Goal: Task Accomplishment & Management: Manage account settings

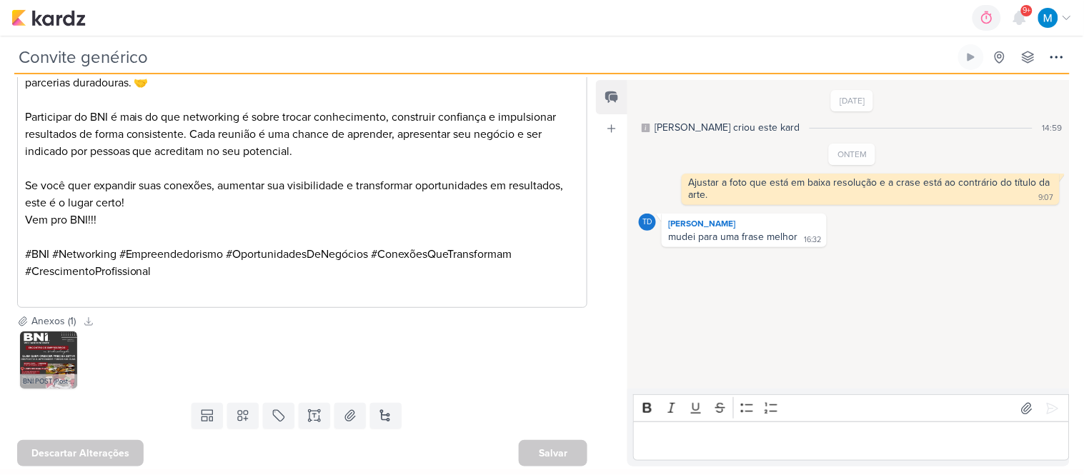
scroll to position [322, 0]
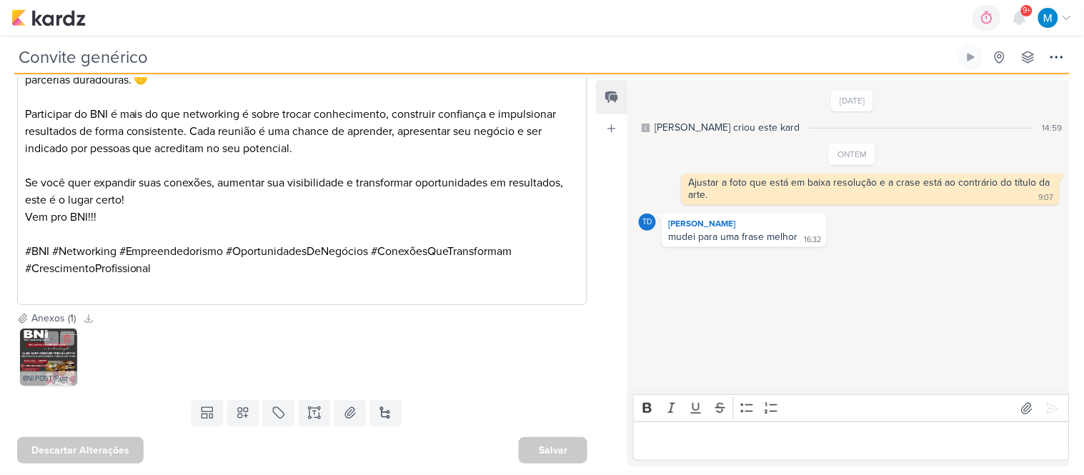
click at [49, 359] on img at bounding box center [48, 357] width 57 height 57
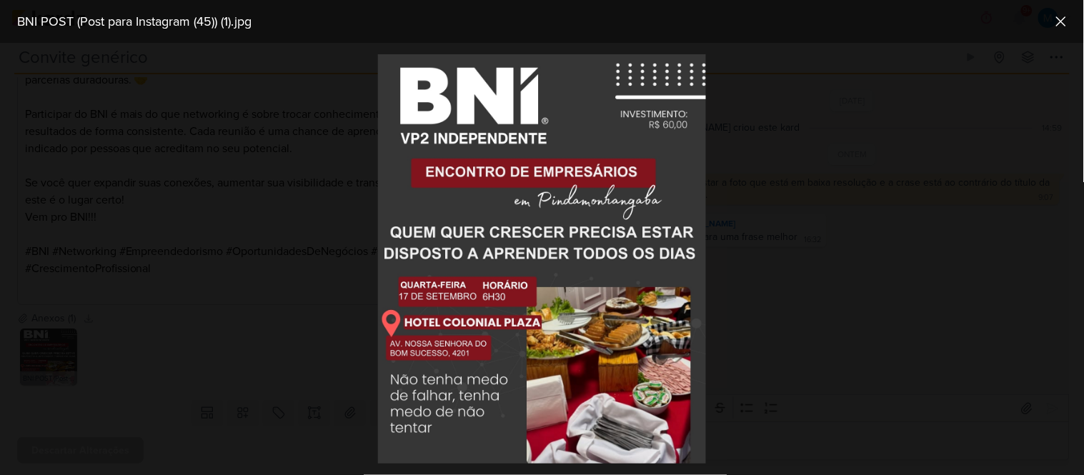
click at [318, 211] on div at bounding box center [542, 259] width 1084 height 432
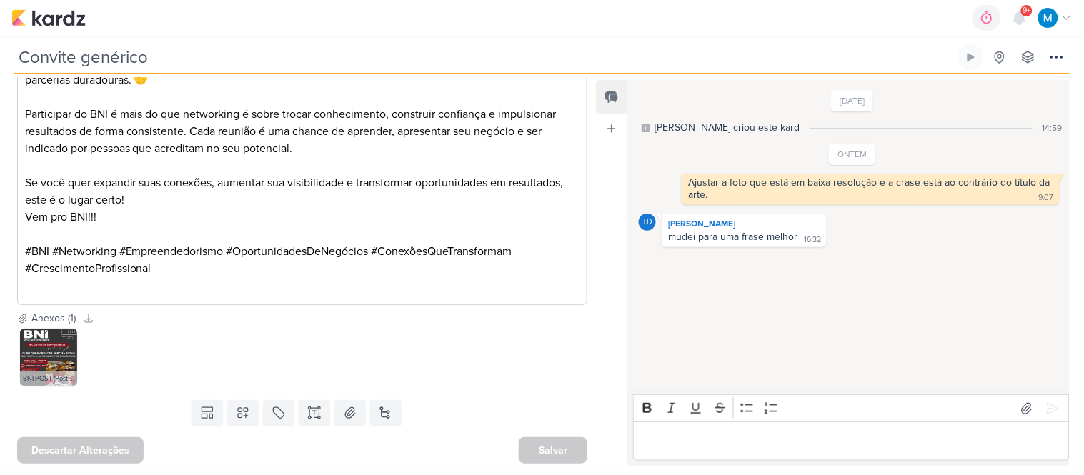
click at [703, 444] on p "Editor editing area: main" at bounding box center [851, 441] width 421 height 17
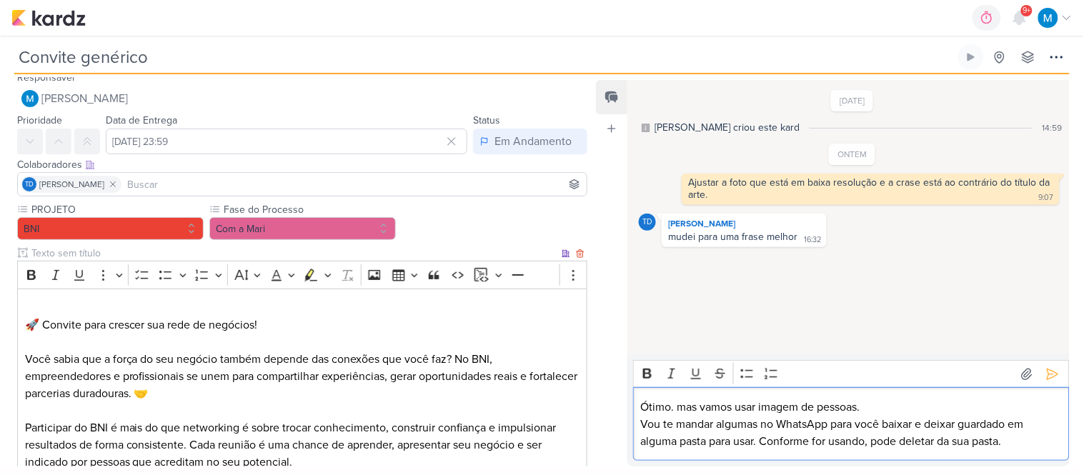
scroll to position [0, 0]
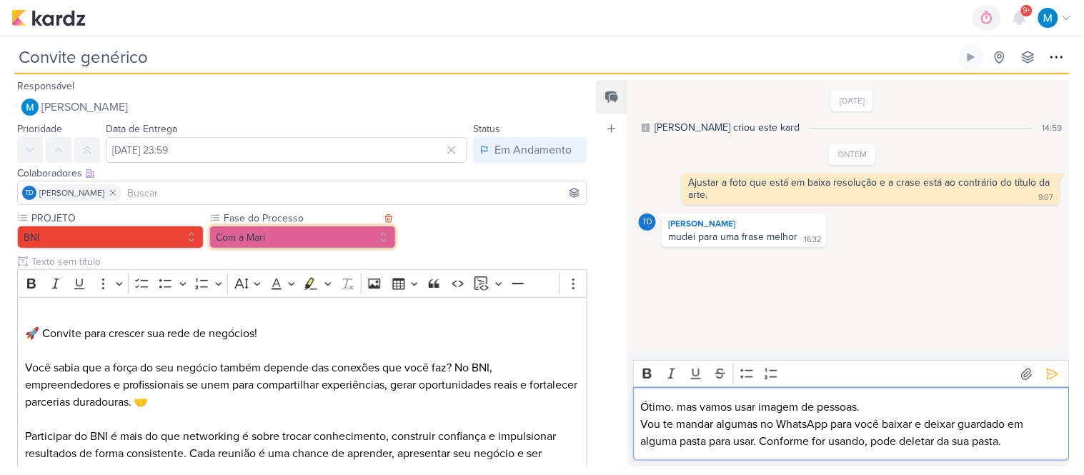
click at [274, 236] on button "Com a Mari" at bounding box center [302, 237] width 186 height 23
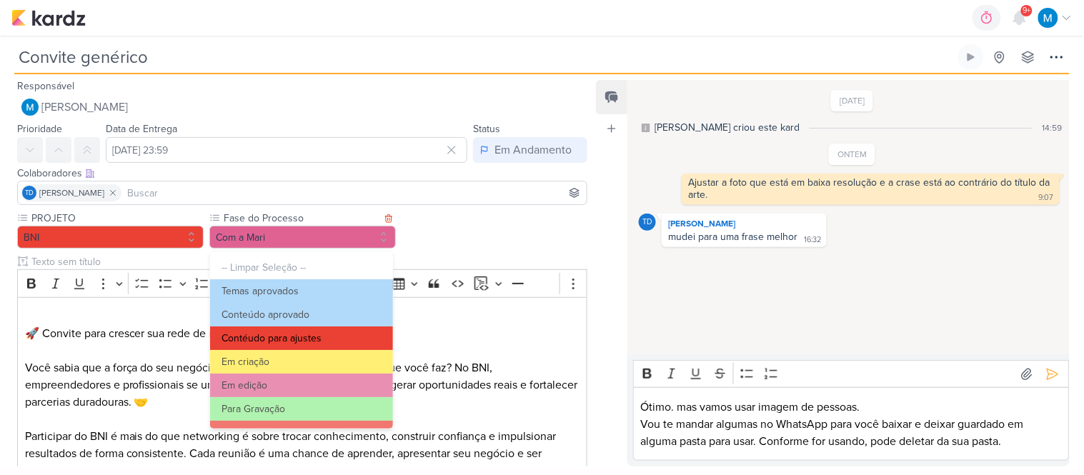
click at [302, 340] on button "Contéudo para ajustes" at bounding box center [301, 338] width 183 height 24
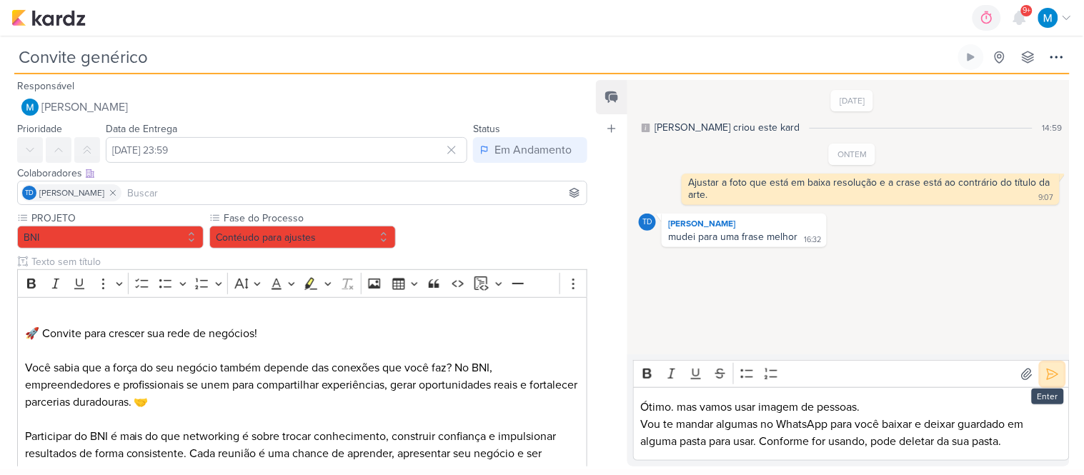
click at [1045, 370] on icon at bounding box center [1052, 374] width 14 height 14
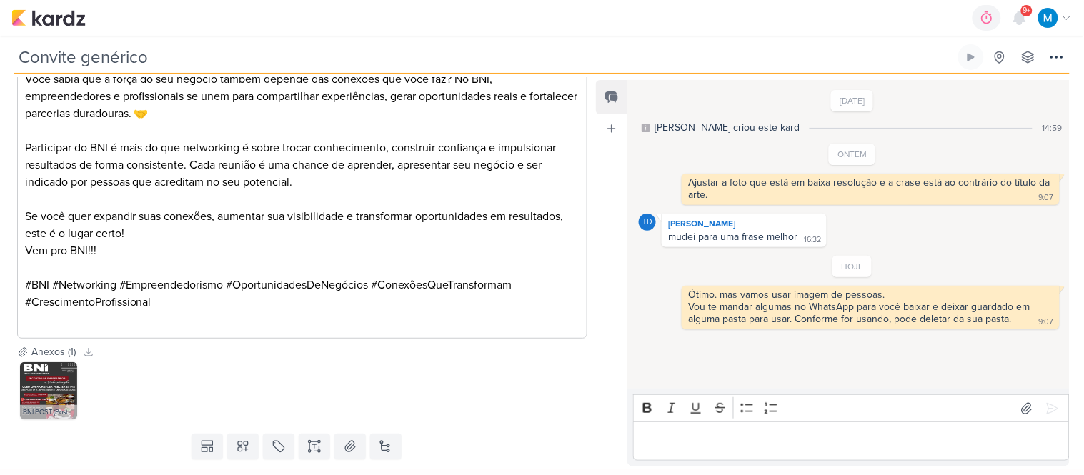
scroll to position [324, 0]
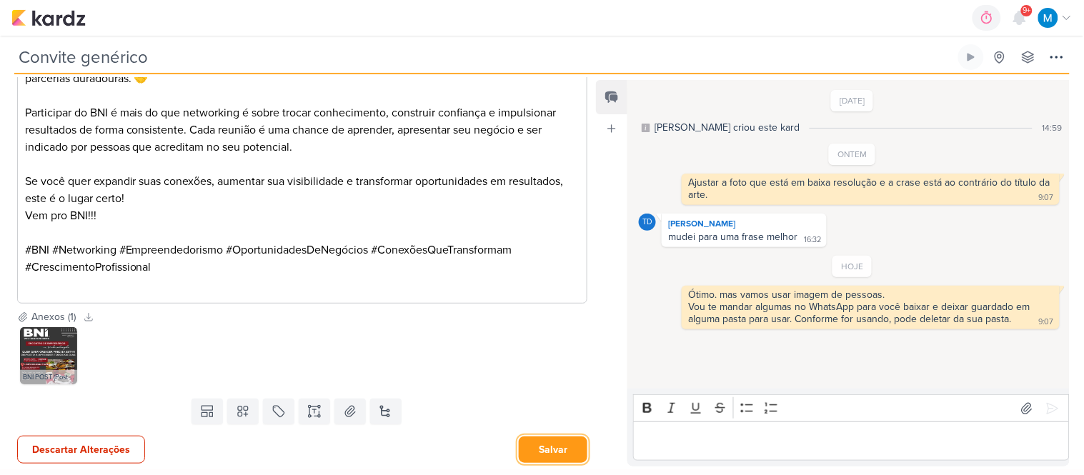
drag, startPoint x: 552, startPoint y: 447, endPoint x: 567, endPoint y: 441, distance: 16.7
click at [553, 446] on button "Salvar" at bounding box center [553, 450] width 69 height 26
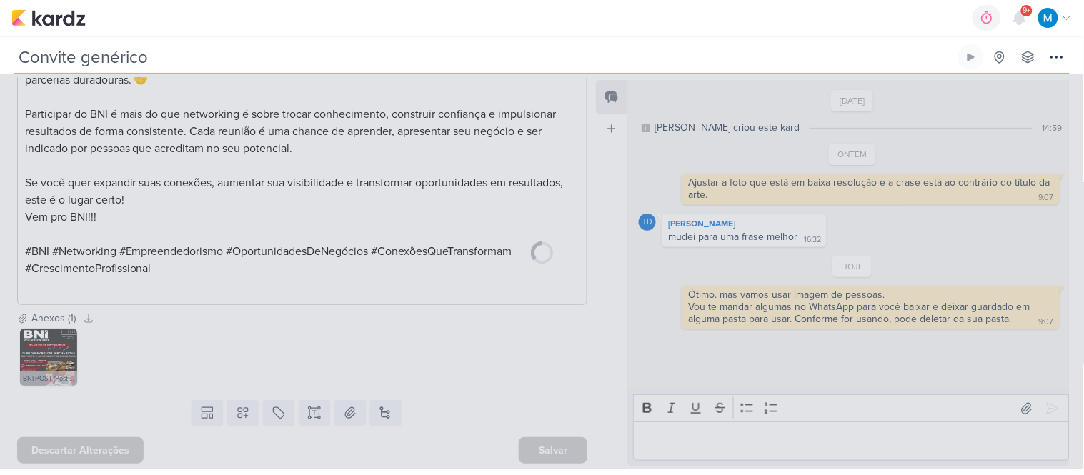
scroll to position [322, 0]
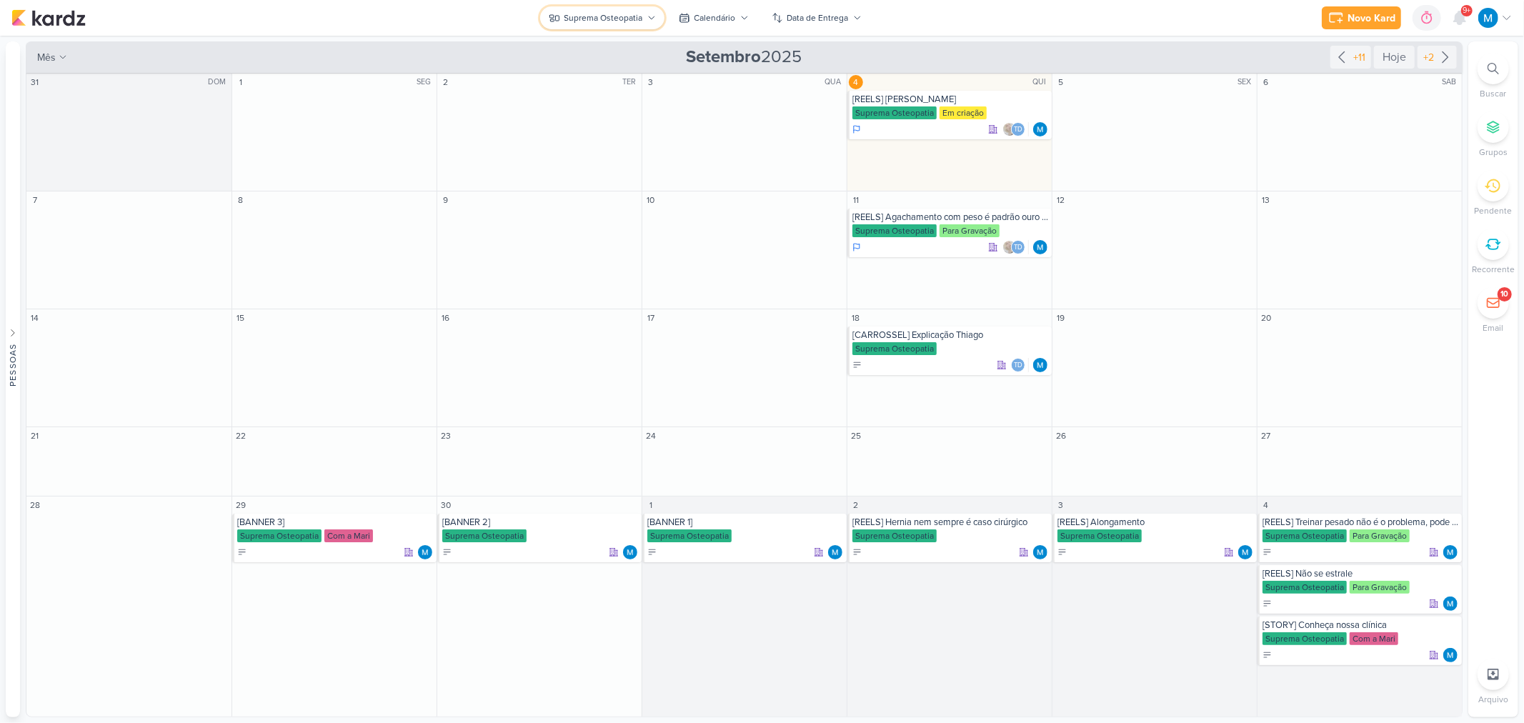
click at [620, 16] on div "Suprema Osteopatia" at bounding box center [603, 17] width 79 height 13
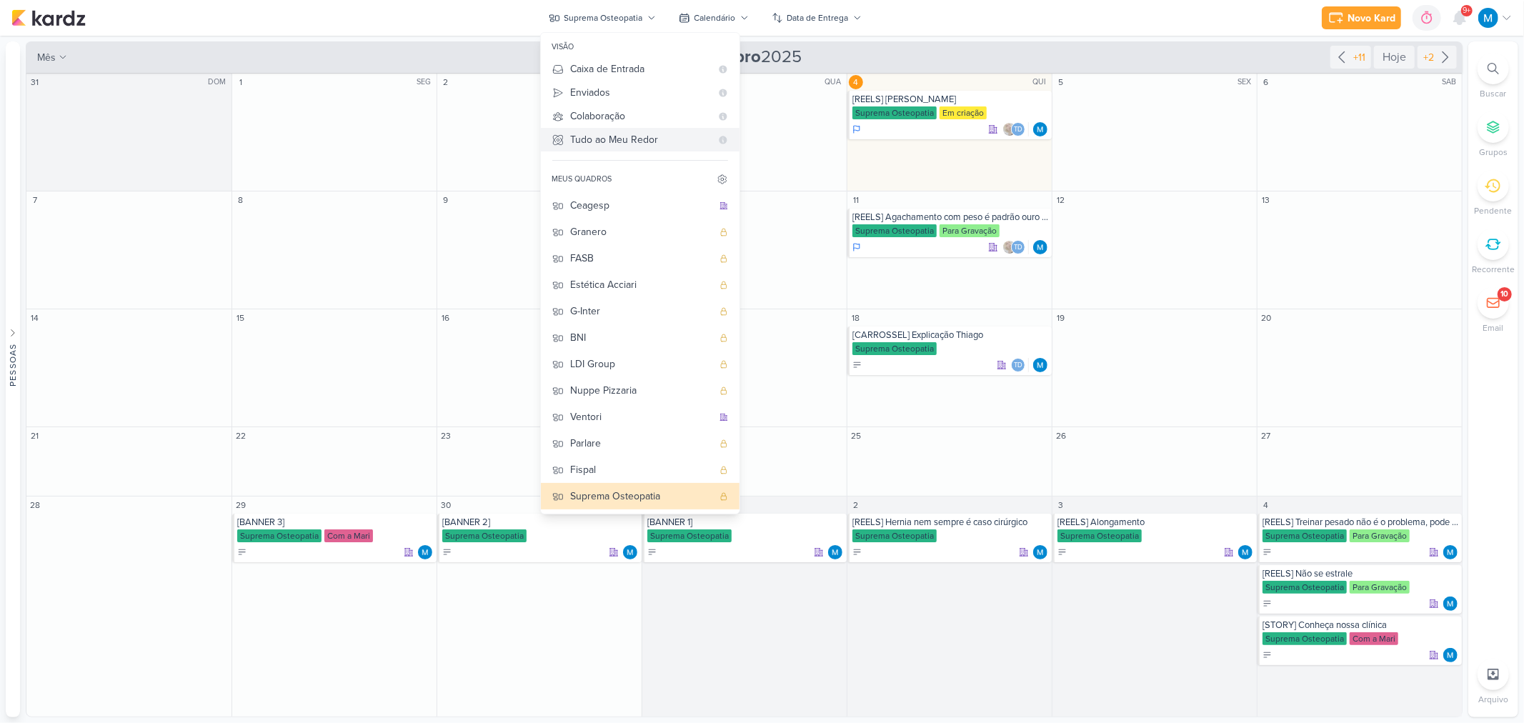
click at [631, 136] on div "Tudo ao Meu Redor" at bounding box center [641, 139] width 140 height 15
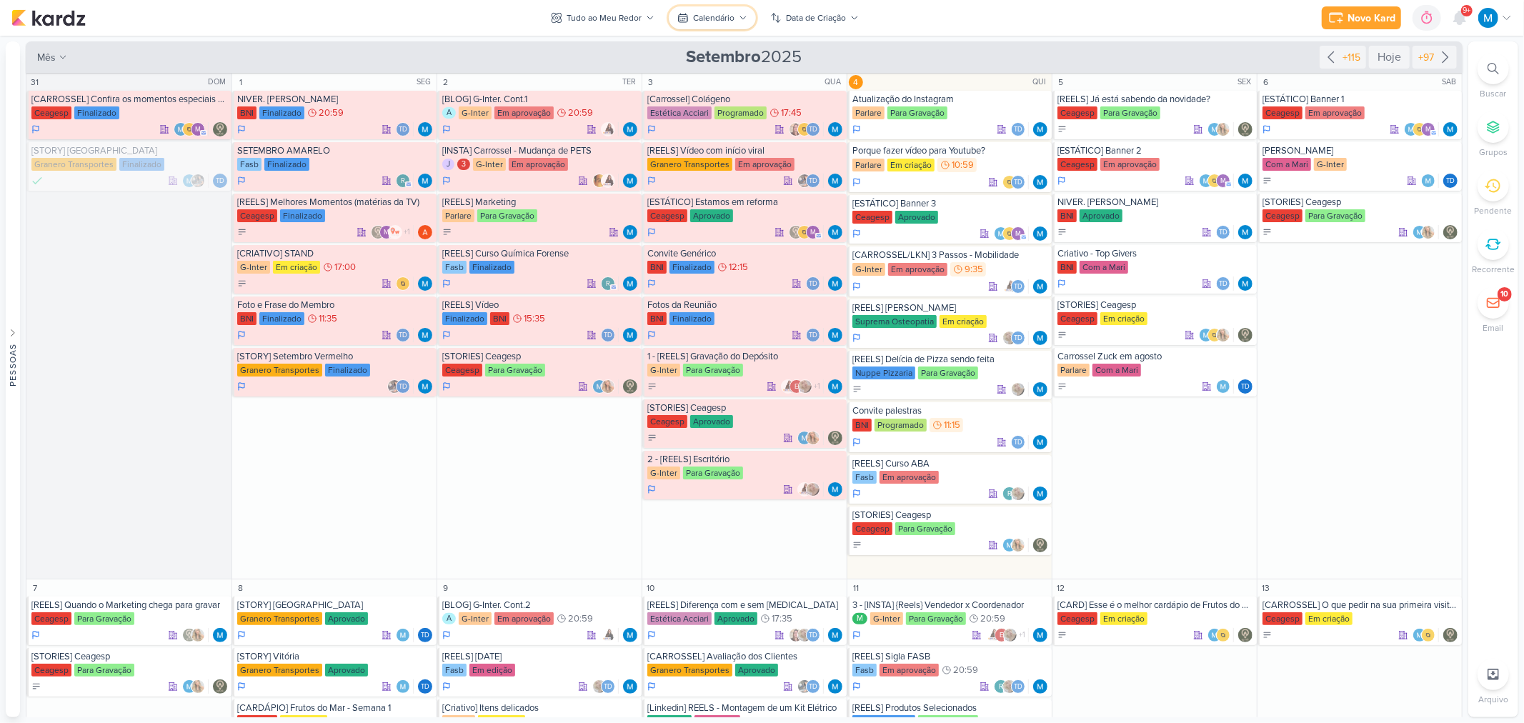
click at [739, 17] on icon at bounding box center [743, 18] width 9 height 9
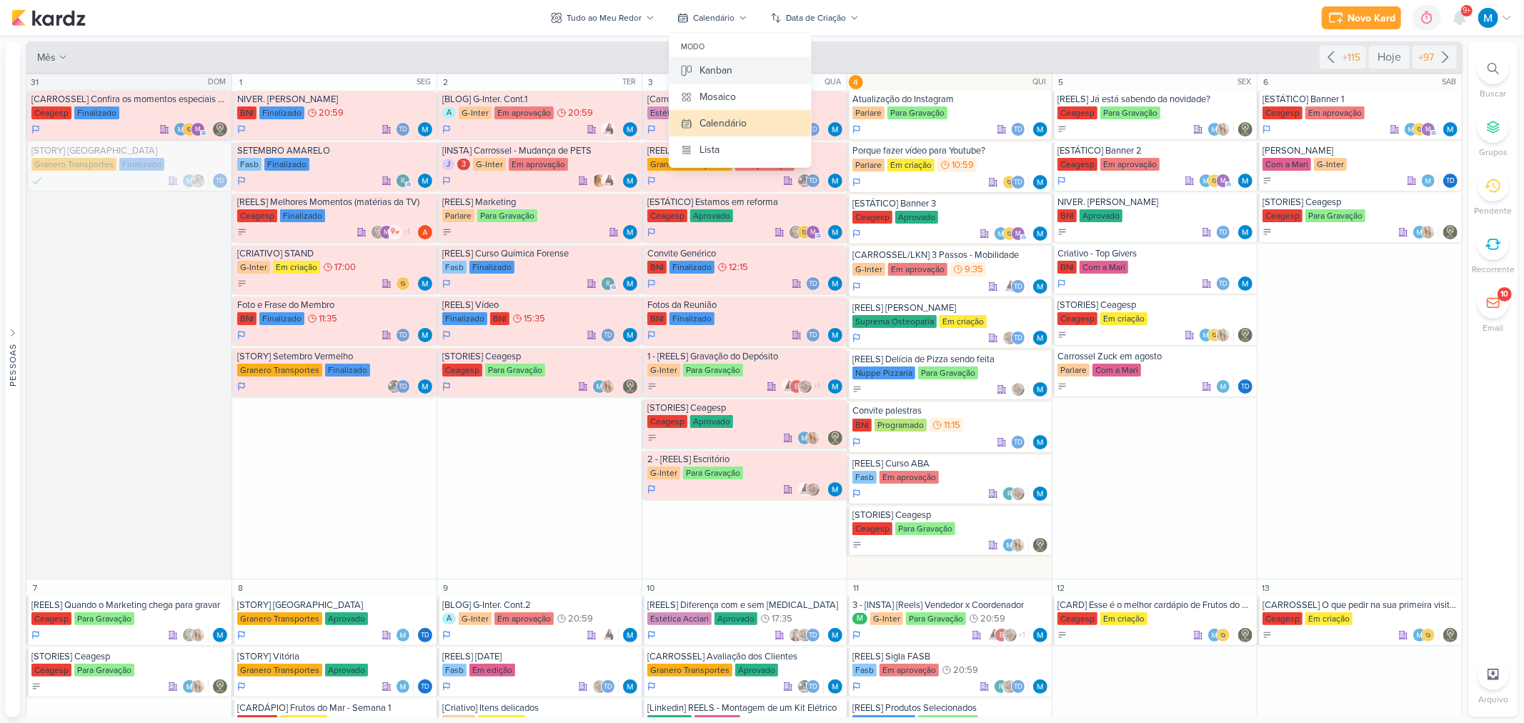
click at [729, 73] on div "Kanban" at bounding box center [715, 70] width 33 height 15
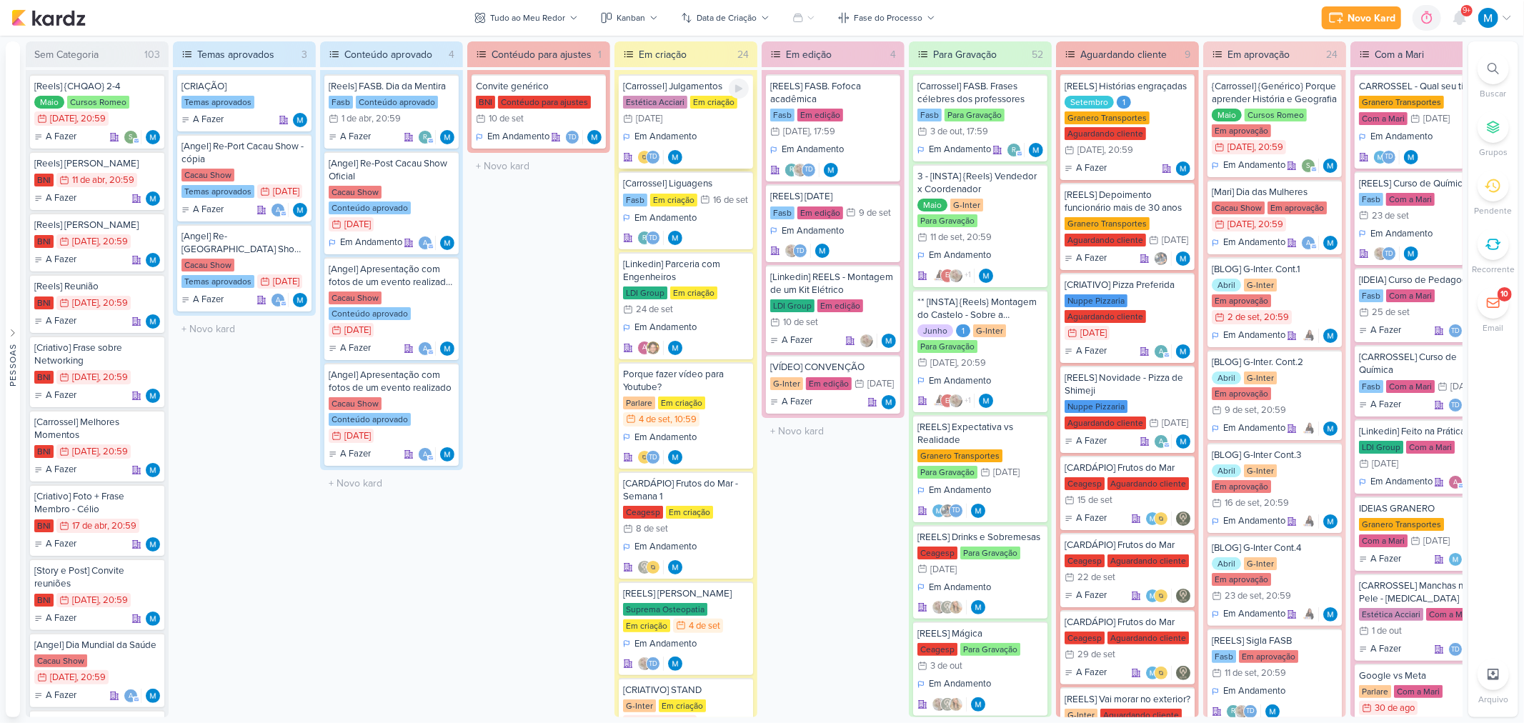
click at [714, 82] on div "[Carrossel] Julgamentos" at bounding box center [686, 86] width 126 height 13
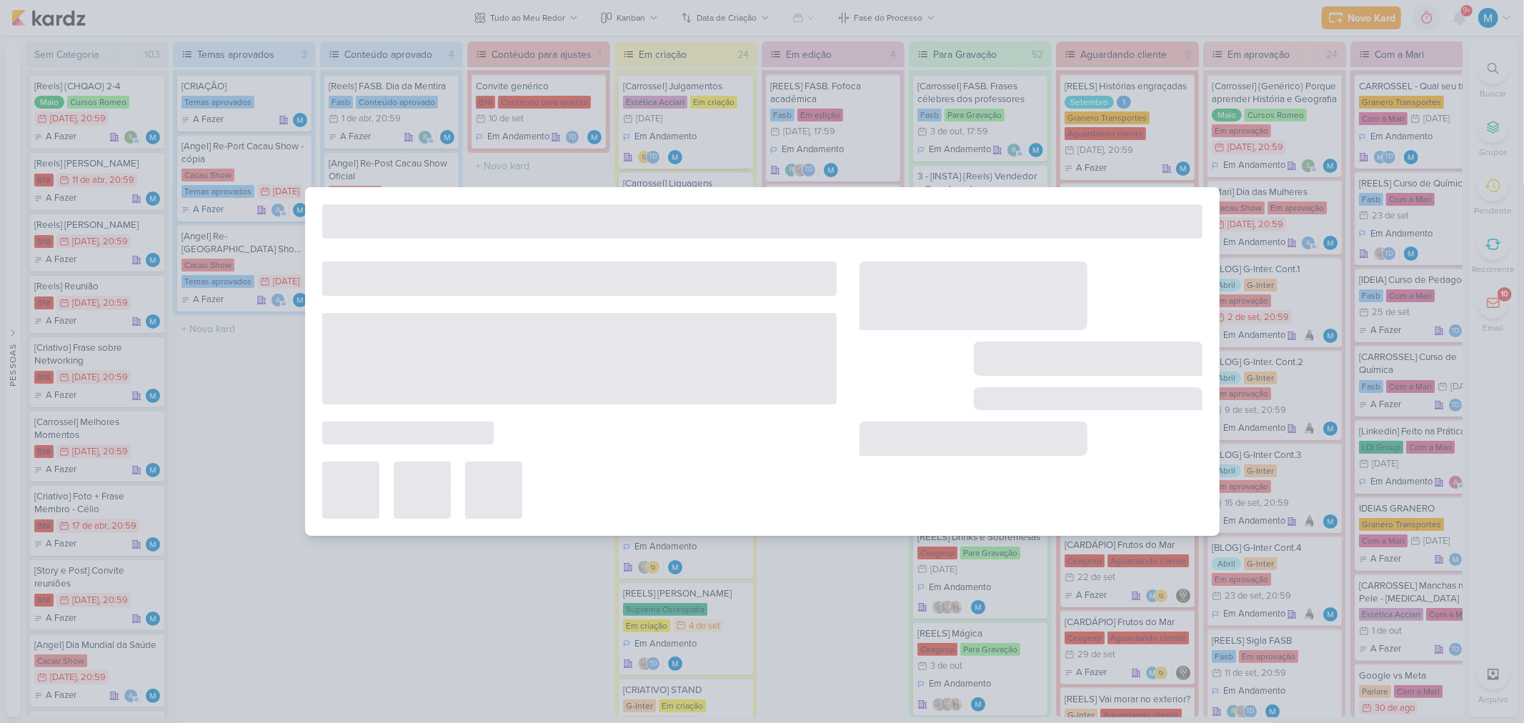
type input "[Carrossel] Julgamentos"
type input "[DATE] 23:59"
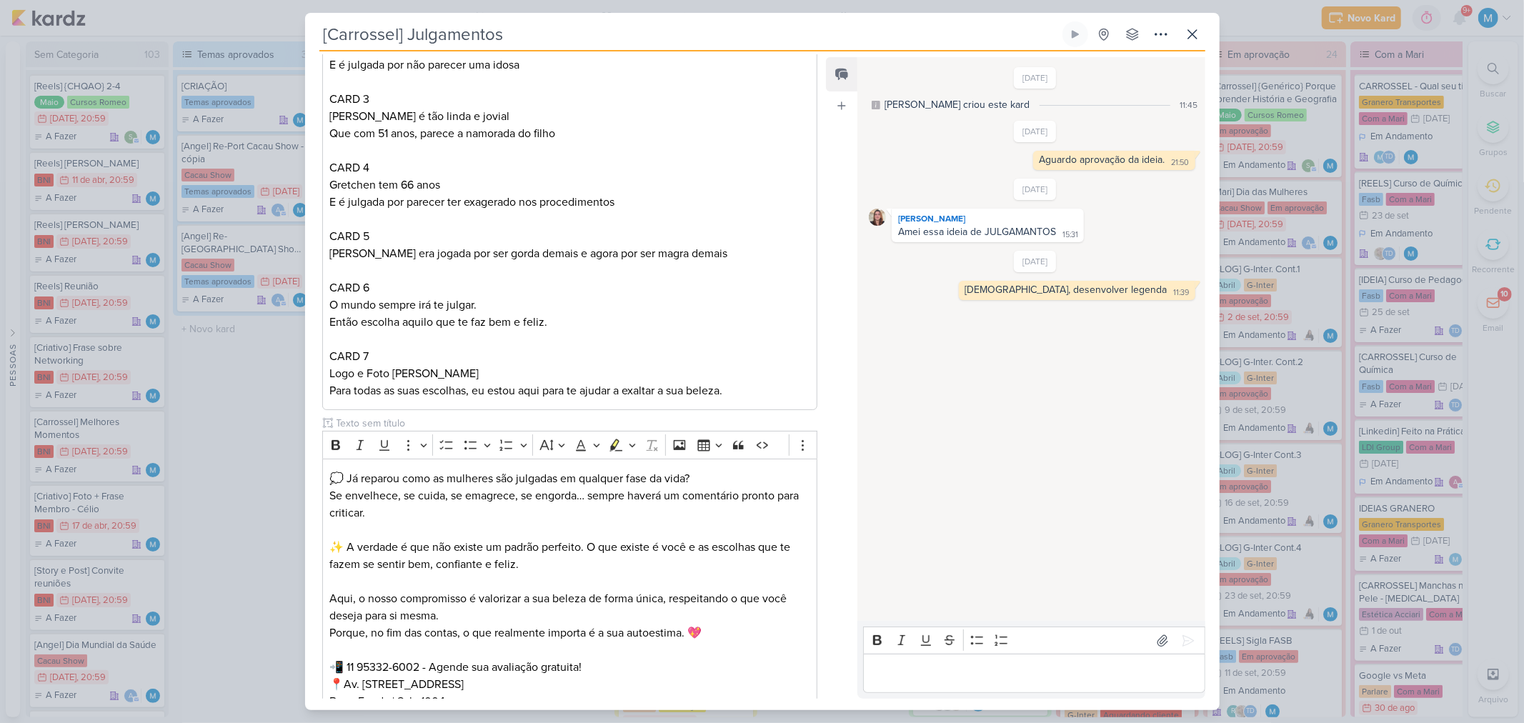
scroll to position [60, 0]
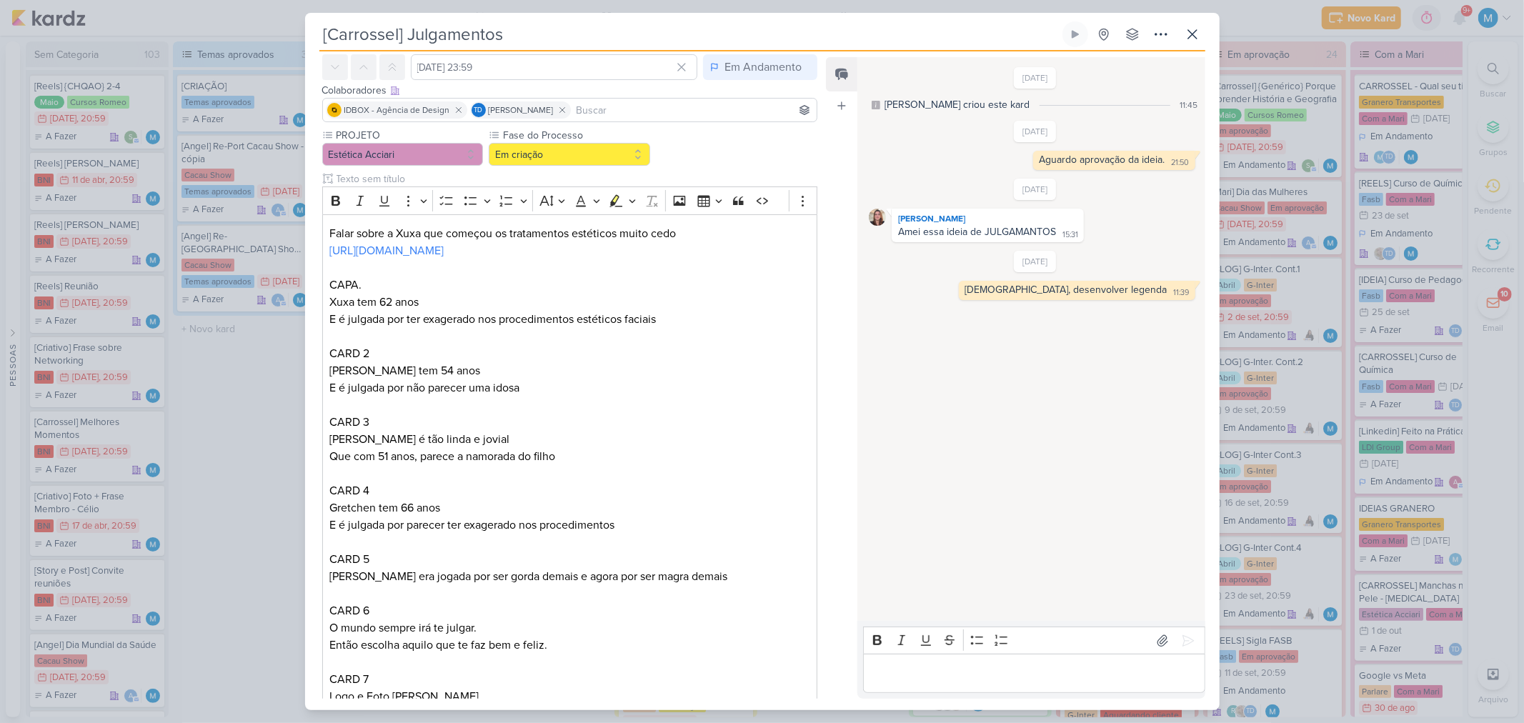
drag, startPoint x: 320, startPoint y: 39, endPoint x: 539, endPoint y: 36, distance: 219.3
click at [539, 36] on input "[Carrossel] Julgamentos" at bounding box center [689, 34] width 740 height 26
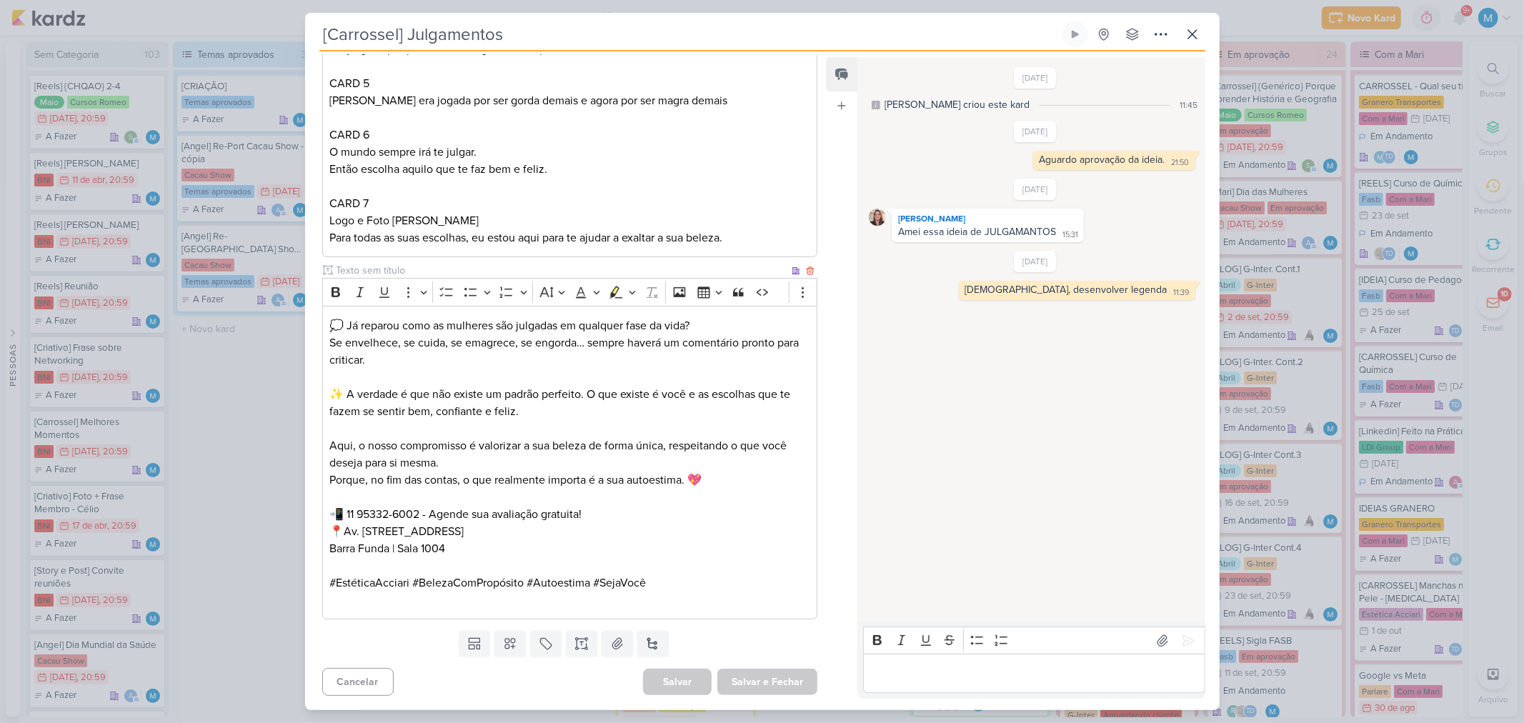
scroll to position [0, 0]
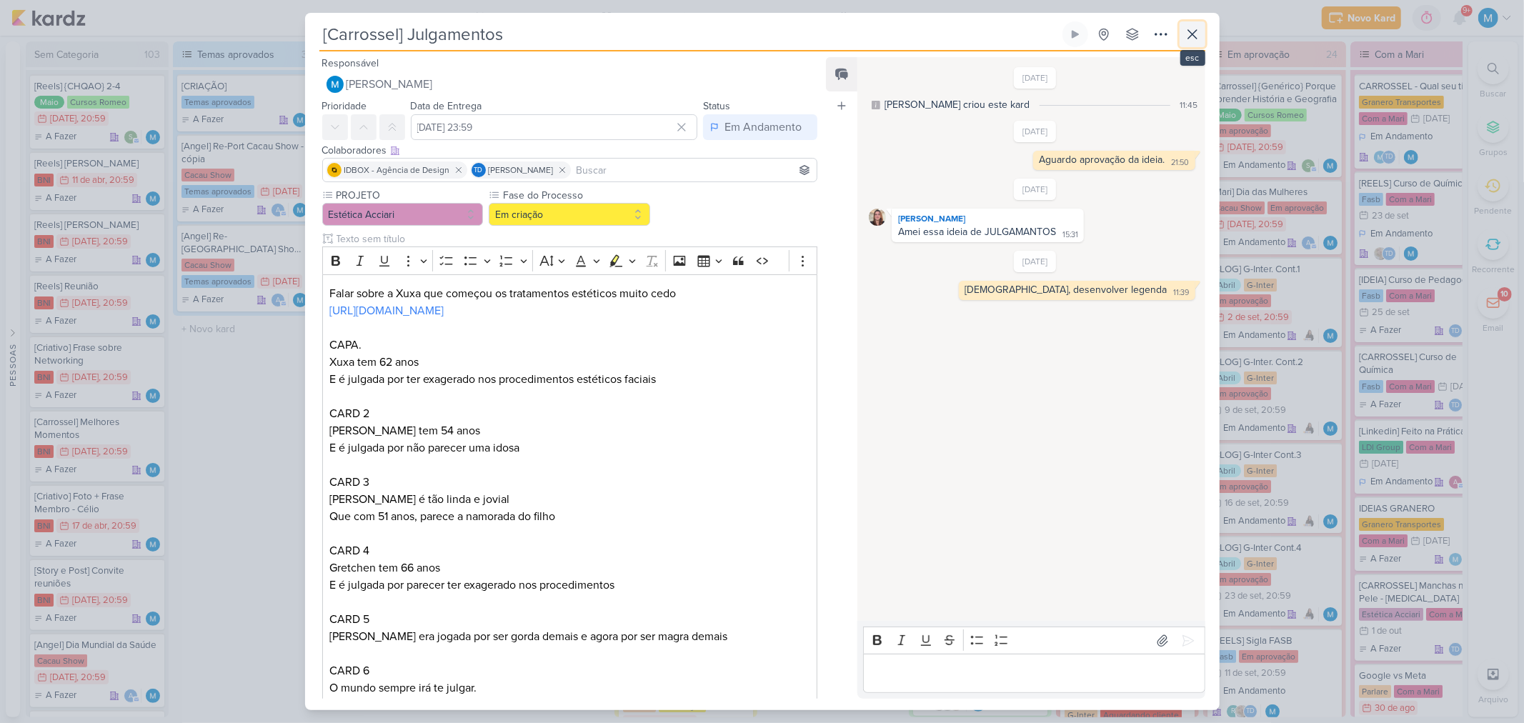
click at [1193, 33] on icon at bounding box center [1192, 34] width 9 height 9
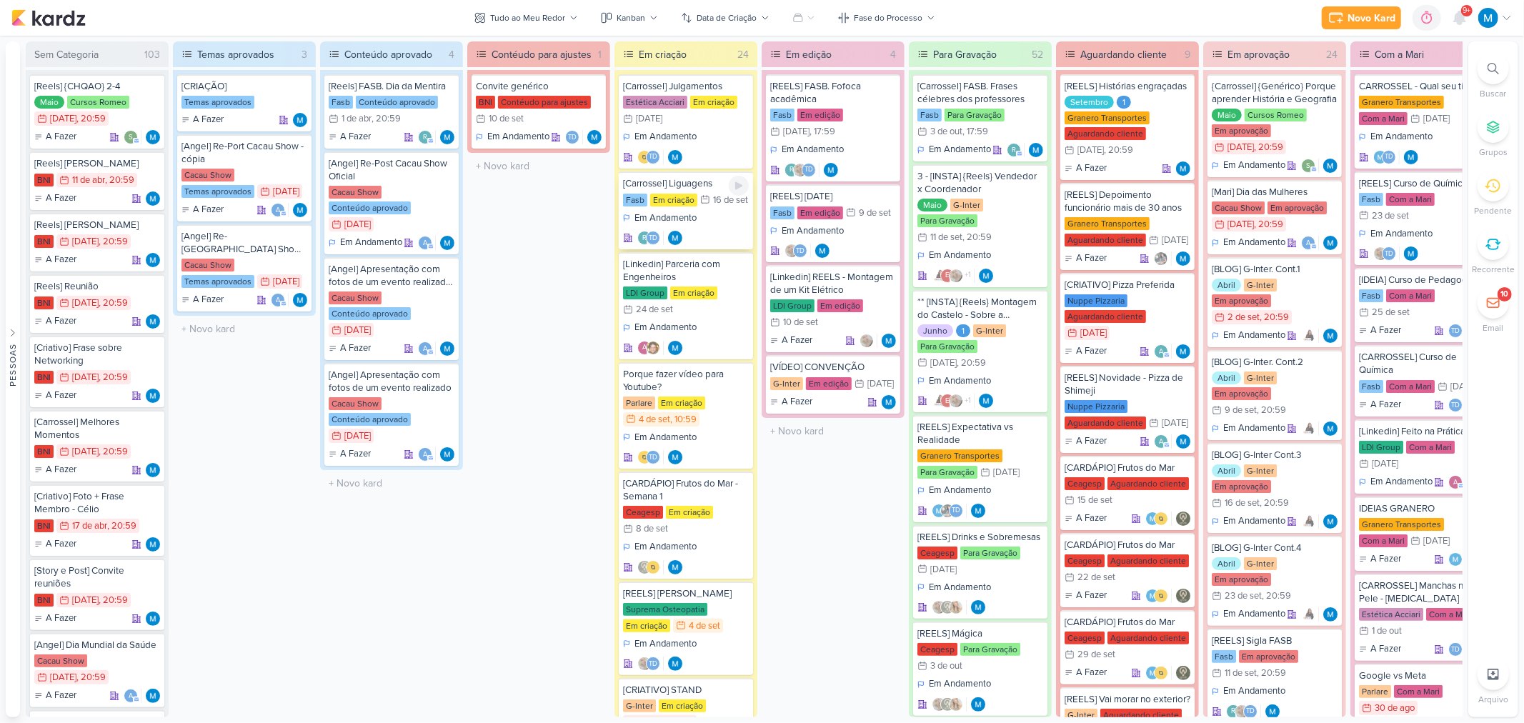
click at [688, 184] on div "[Carrossel] Liguagens" at bounding box center [686, 183] width 126 height 13
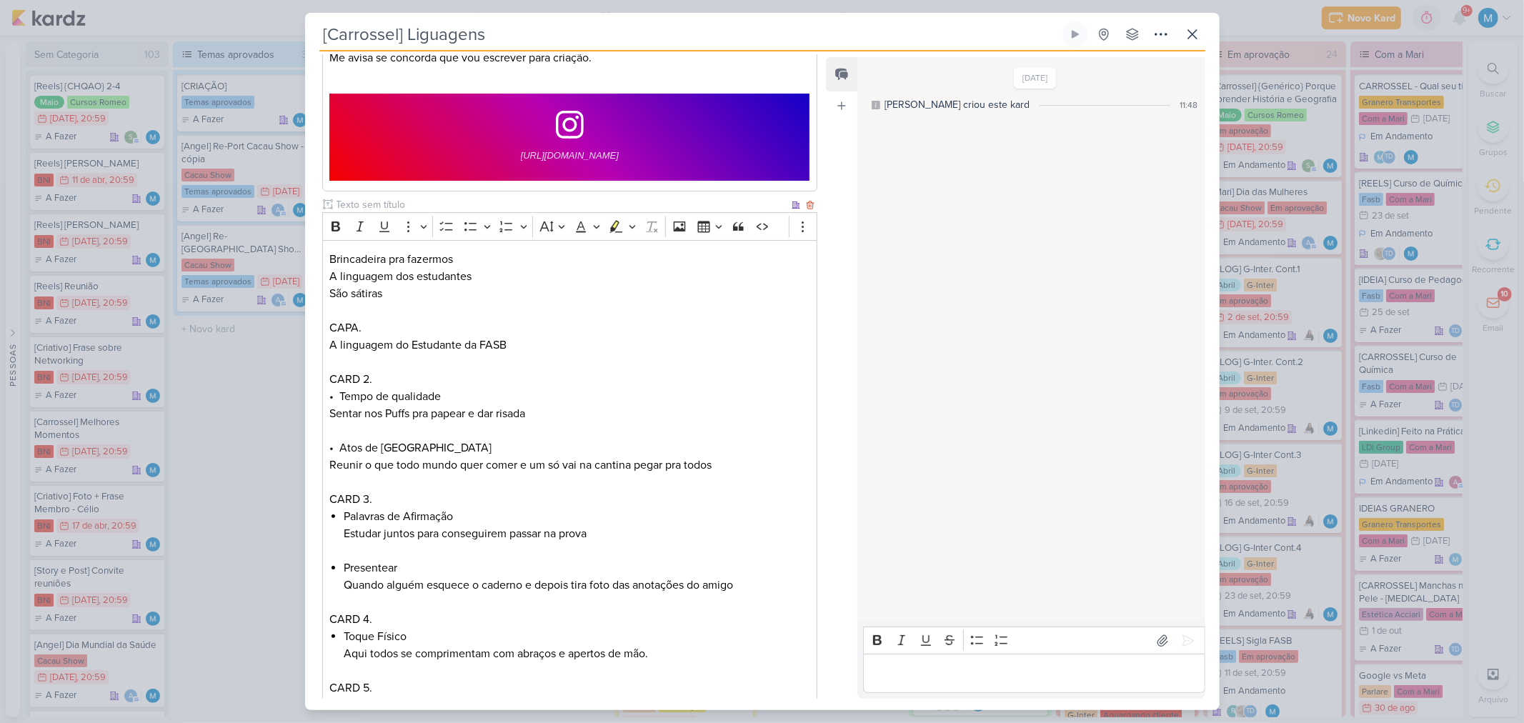
scroll to position [376, 0]
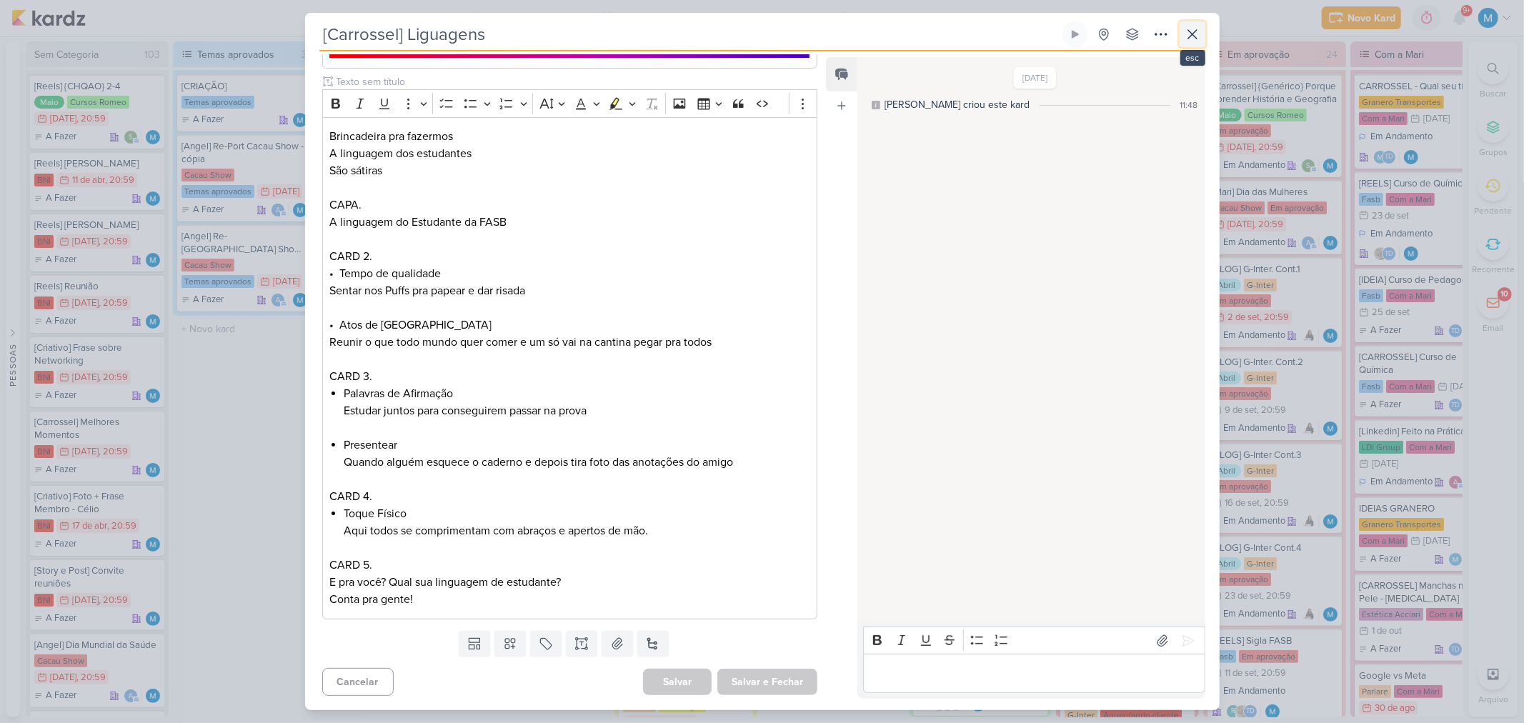
click at [1199, 37] on icon at bounding box center [1192, 34] width 17 height 17
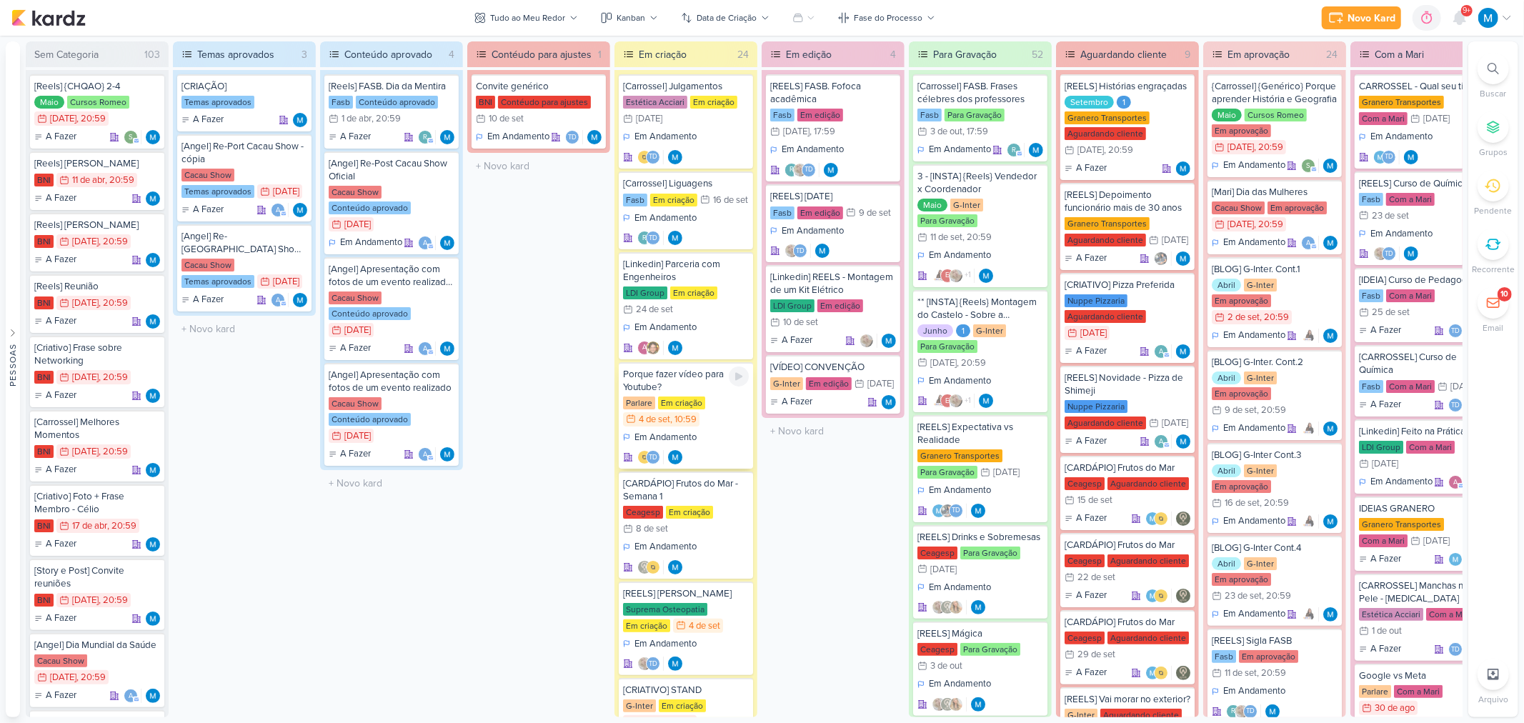
click at [689, 379] on div "Porque fazer vídeo para Youtube?" at bounding box center [686, 381] width 126 height 26
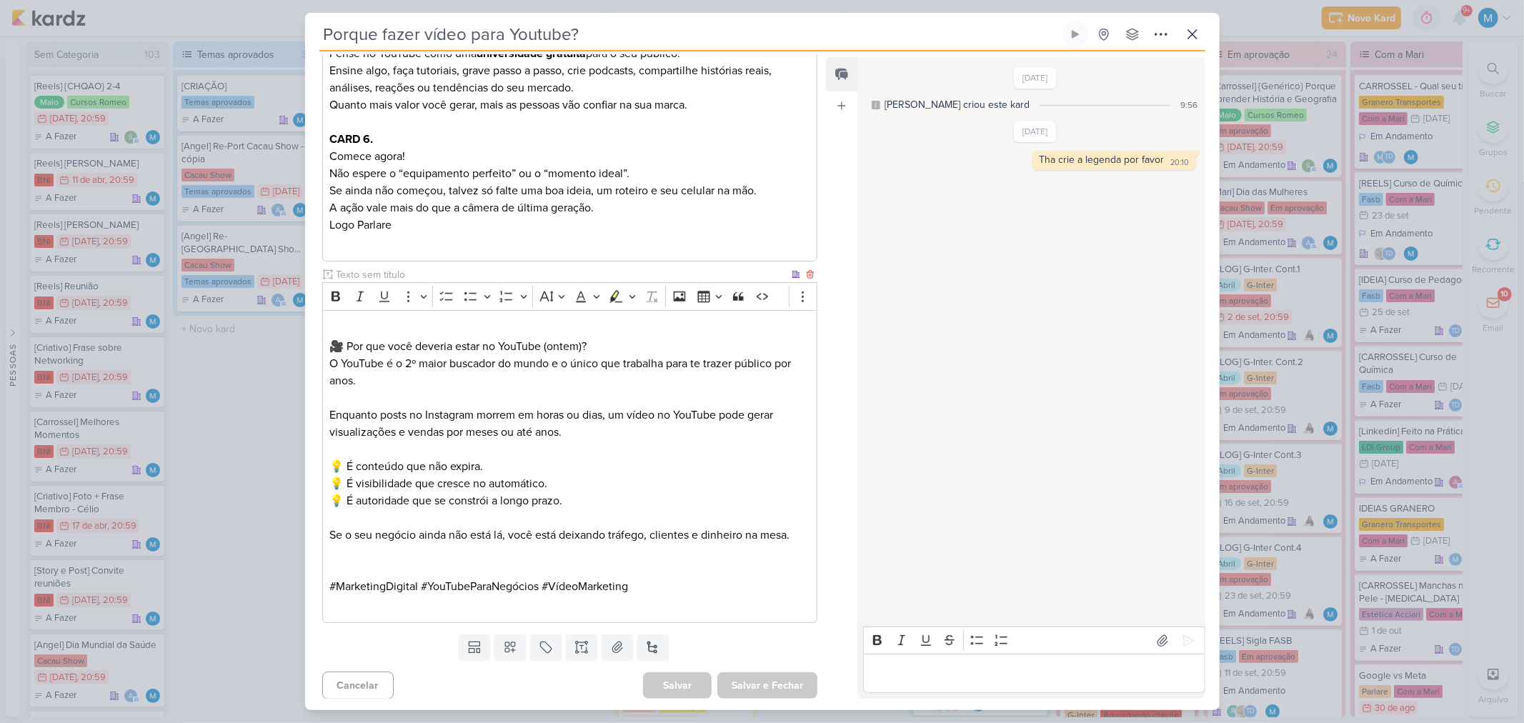
scroll to position [943, 0]
drag, startPoint x: 591, startPoint y: 40, endPoint x: 158, endPoint y: 347, distance: 530.9
click at [272, 39] on div "Porque fazer vídeo para Youtube? Criado por mim" at bounding box center [762, 361] width 1524 height 723
click at [1191, 31] on icon at bounding box center [1192, 34] width 17 height 17
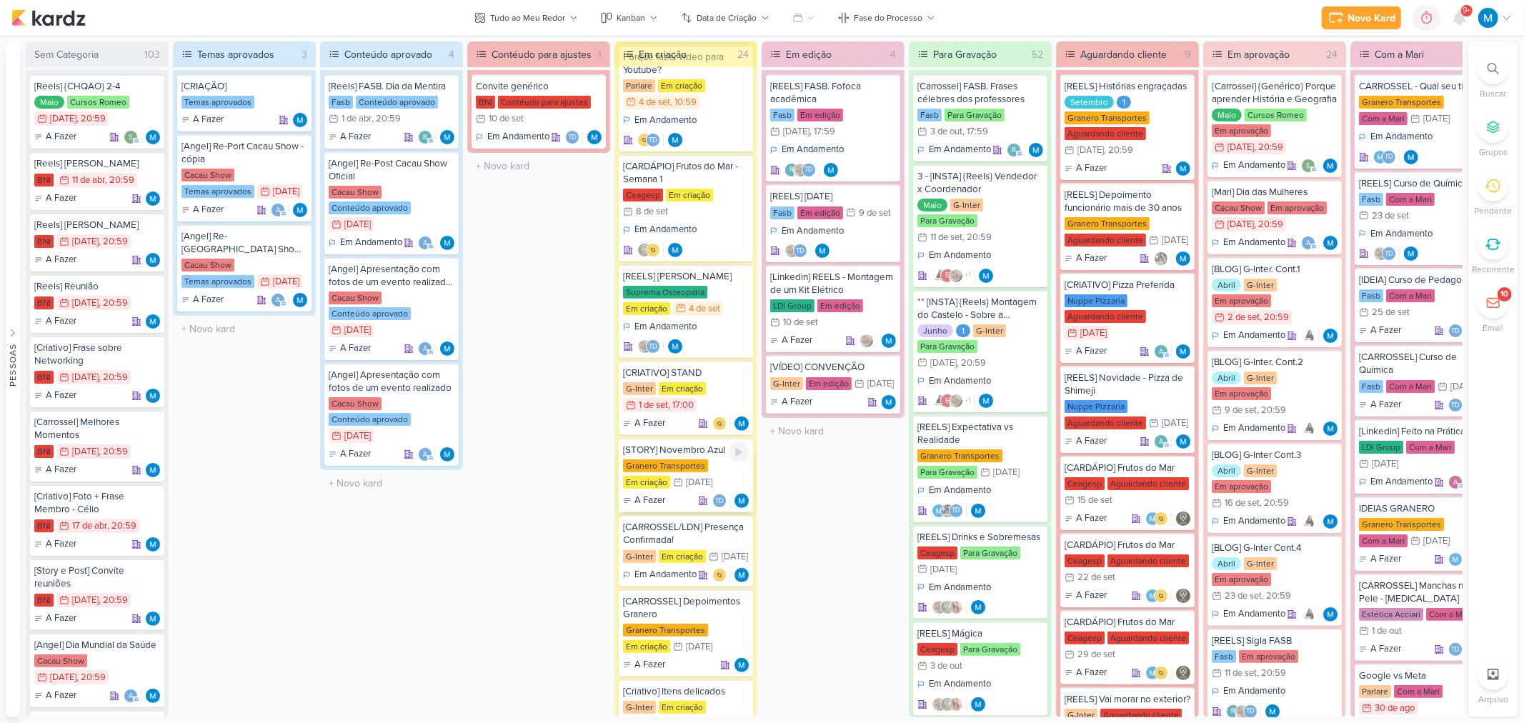
scroll to position [396, 0]
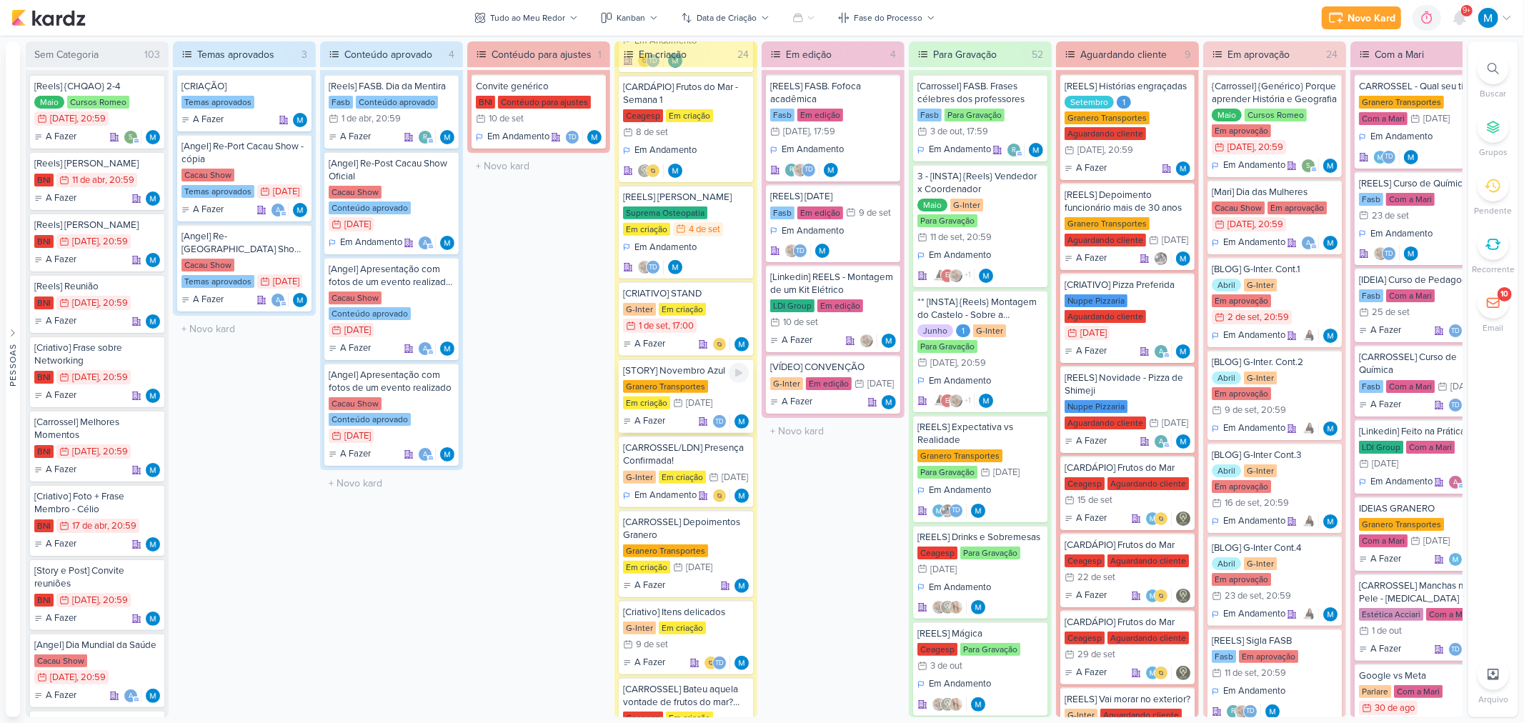
click at [692, 371] on div "[STORY] Novembro Azul Granero Transportes Em criação 1/11 [DATE] A Fazer Td" at bounding box center [686, 396] width 134 height 74
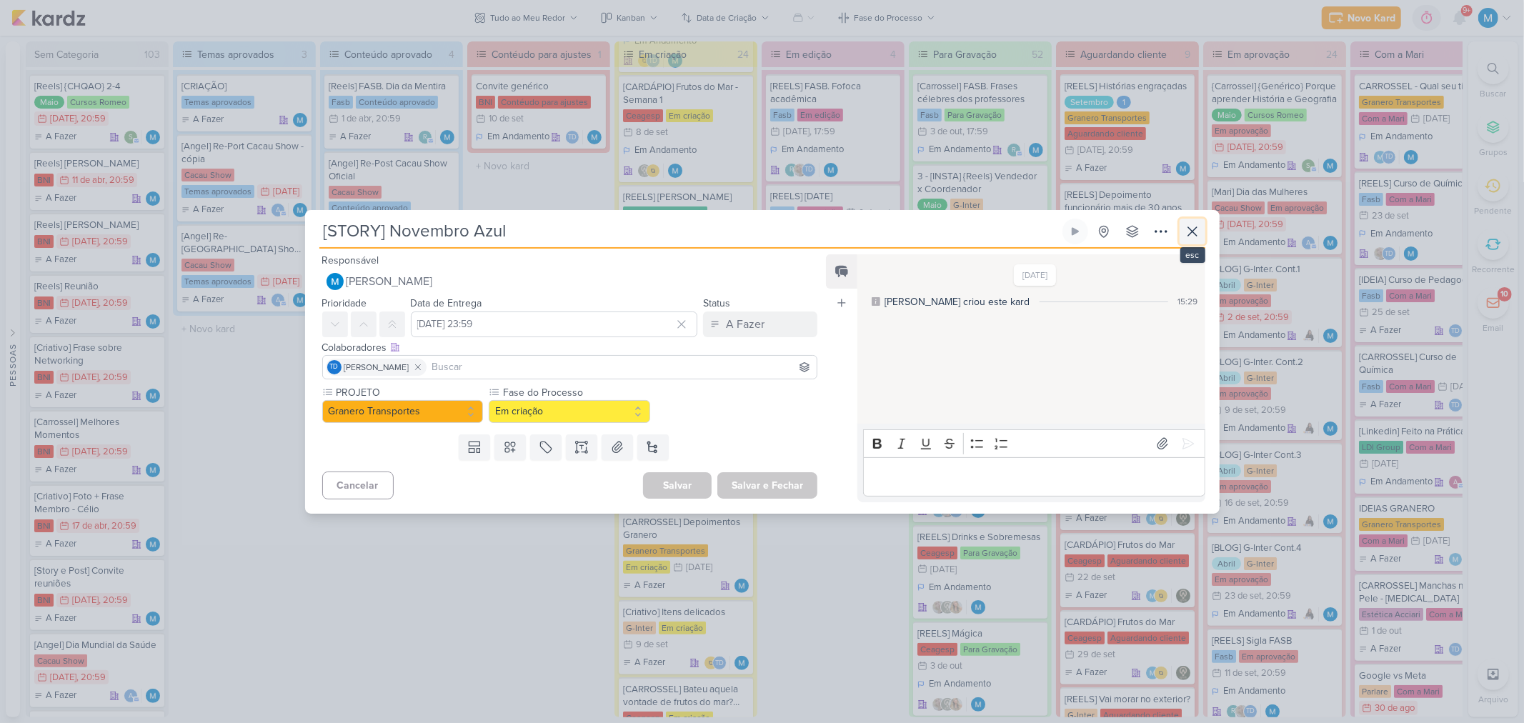
click at [1194, 241] on button at bounding box center [1192, 232] width 26 height 26
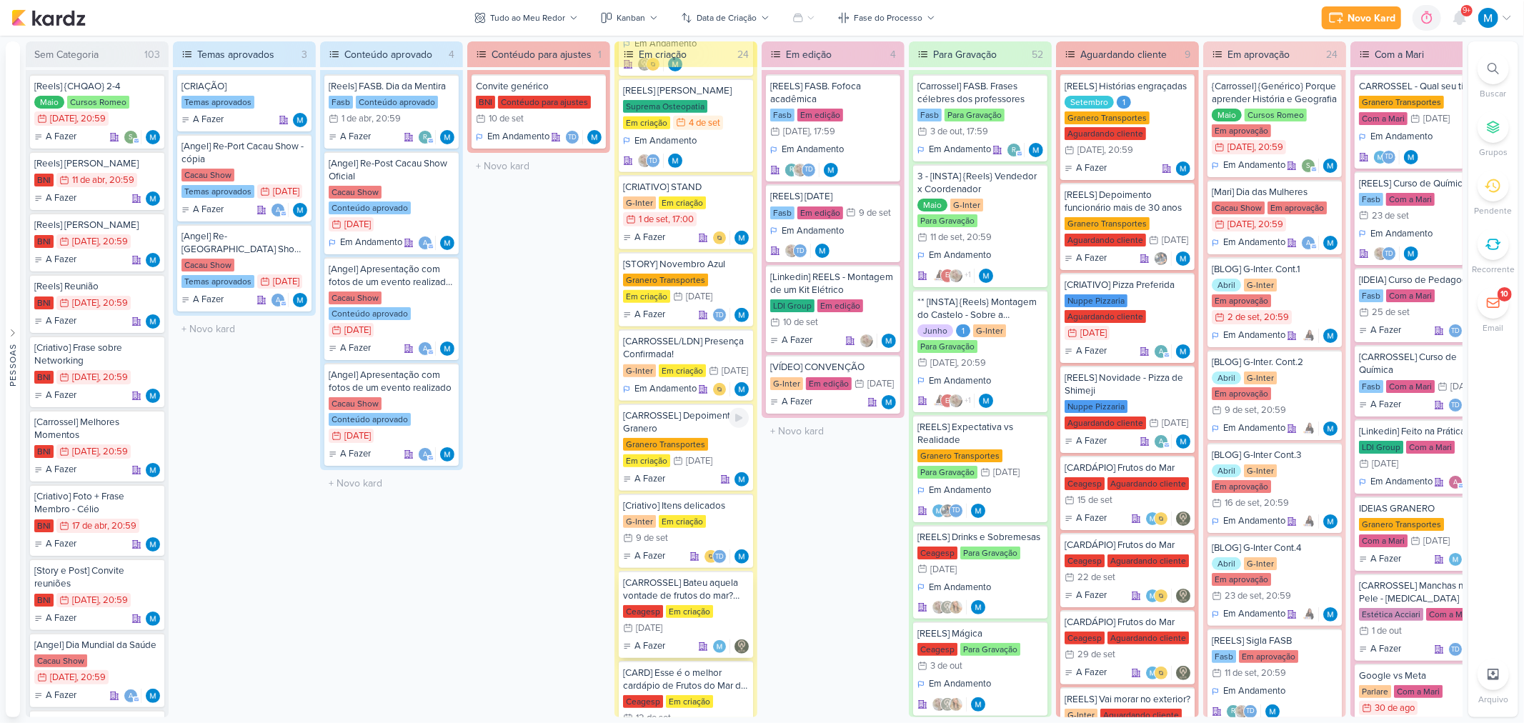
scroll to position [555, 0]
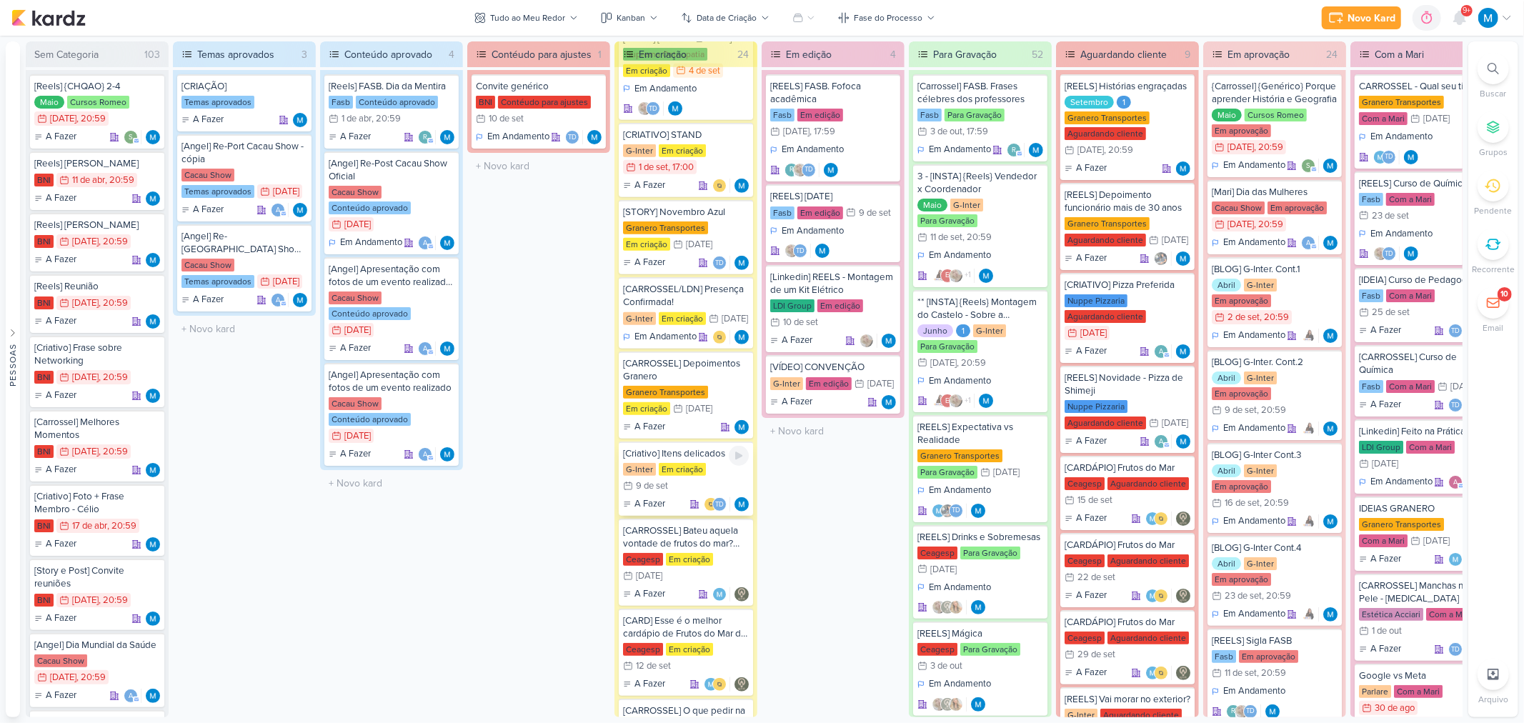
click at [709, 460] on div "[Criativo] Itens delicados" at bounding box center [686, 453] width 126 height 13
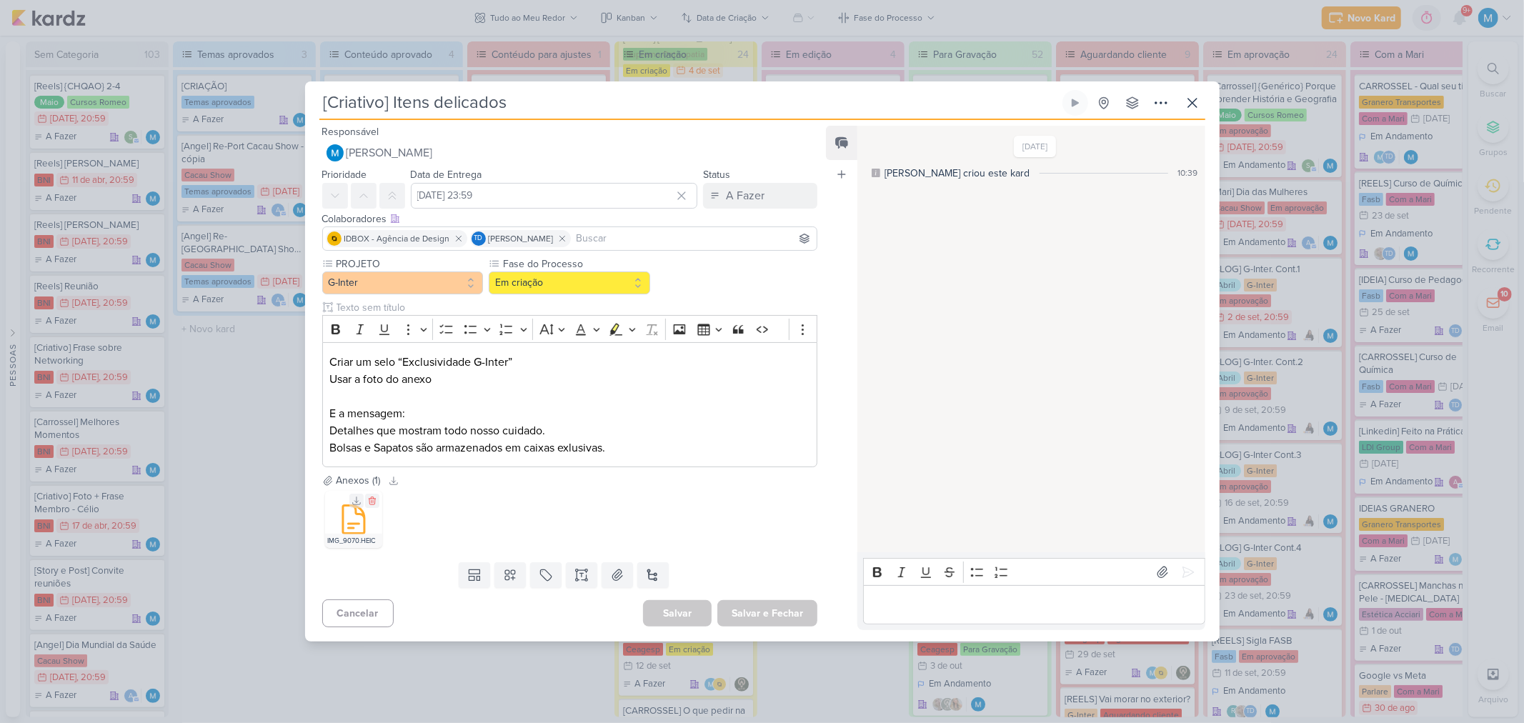
click at [364, 526] on icon at bounding box center [353, 520] width 21 height 28
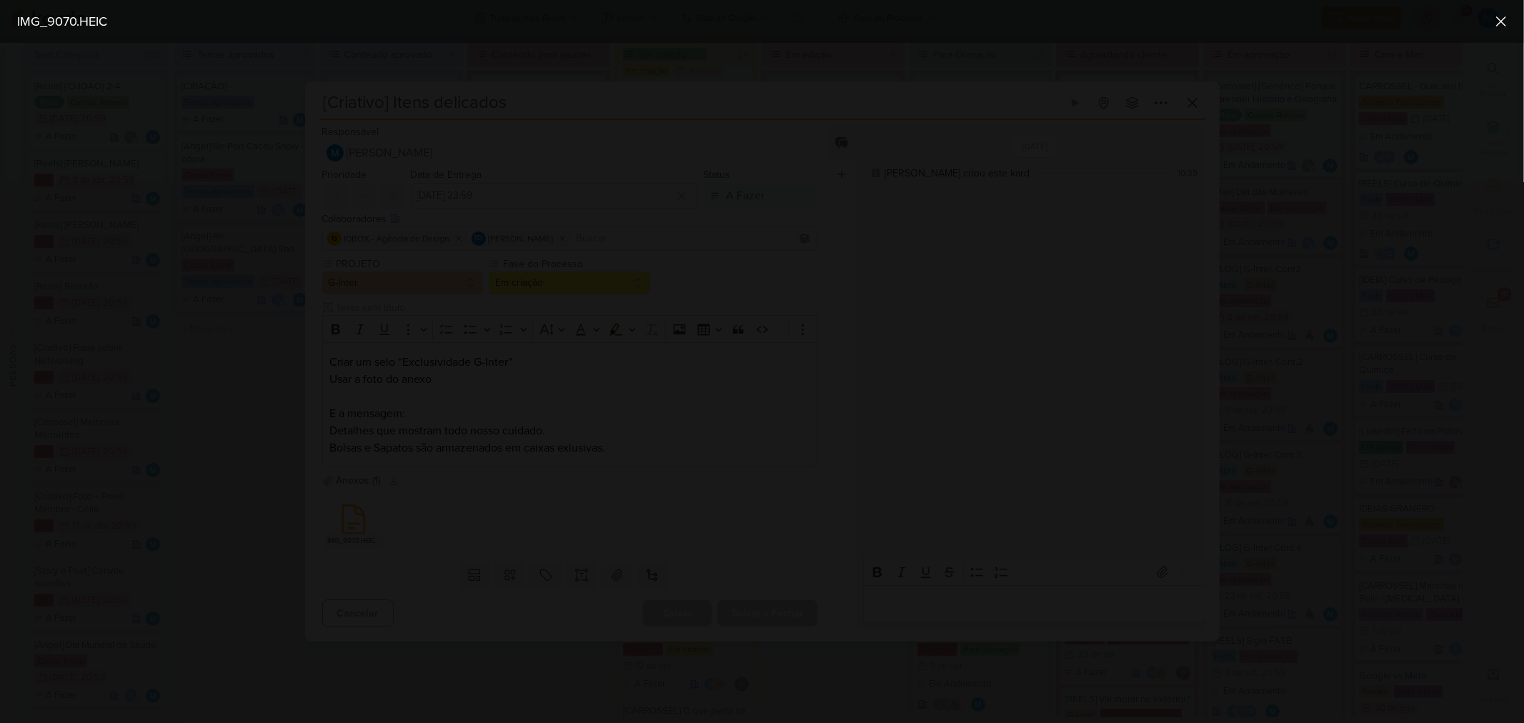
drag, startPoint x: 1358, startPoint y: 297, endPoint x: 1438, endPoint y: 109, distance: 204.9
click at [1357, 296] on div at bounding box center [762, 383] width 1524 height 680
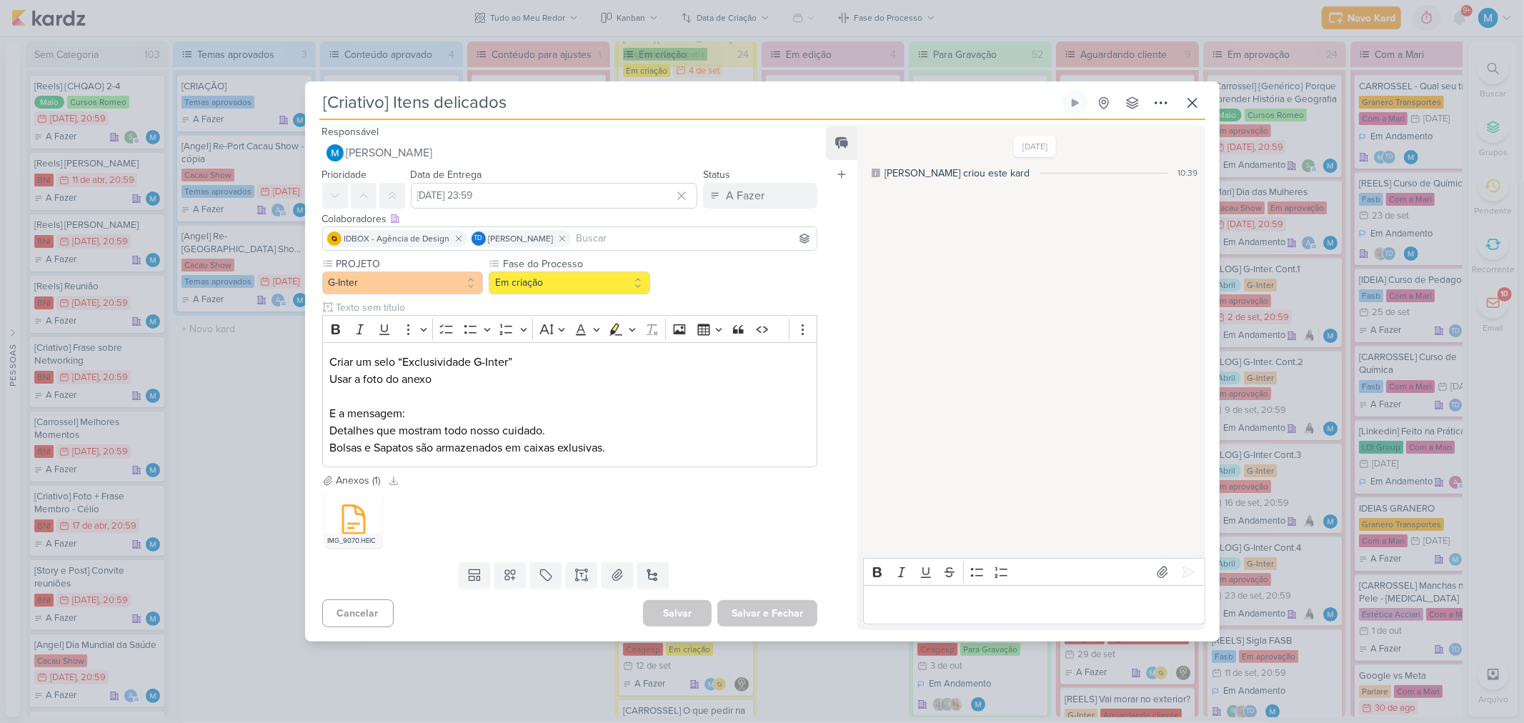
drag, startPoint x: 522, startPoint y: 103, endPoint x: 281, endPoint y: 91, distance: 241.1
click at [281, 91] on div "[Criativo] Itens delicados Criado por mim" at bounding box center [762, 361] width 1524 height 723
drag, startPoint x: 1197, startPoint y: 101, endPoint x: 1177, endPoint y: 104, distance: 20.2
click at [1197, 101] on icon at bounding box center [1192, 102] width 17 height 17
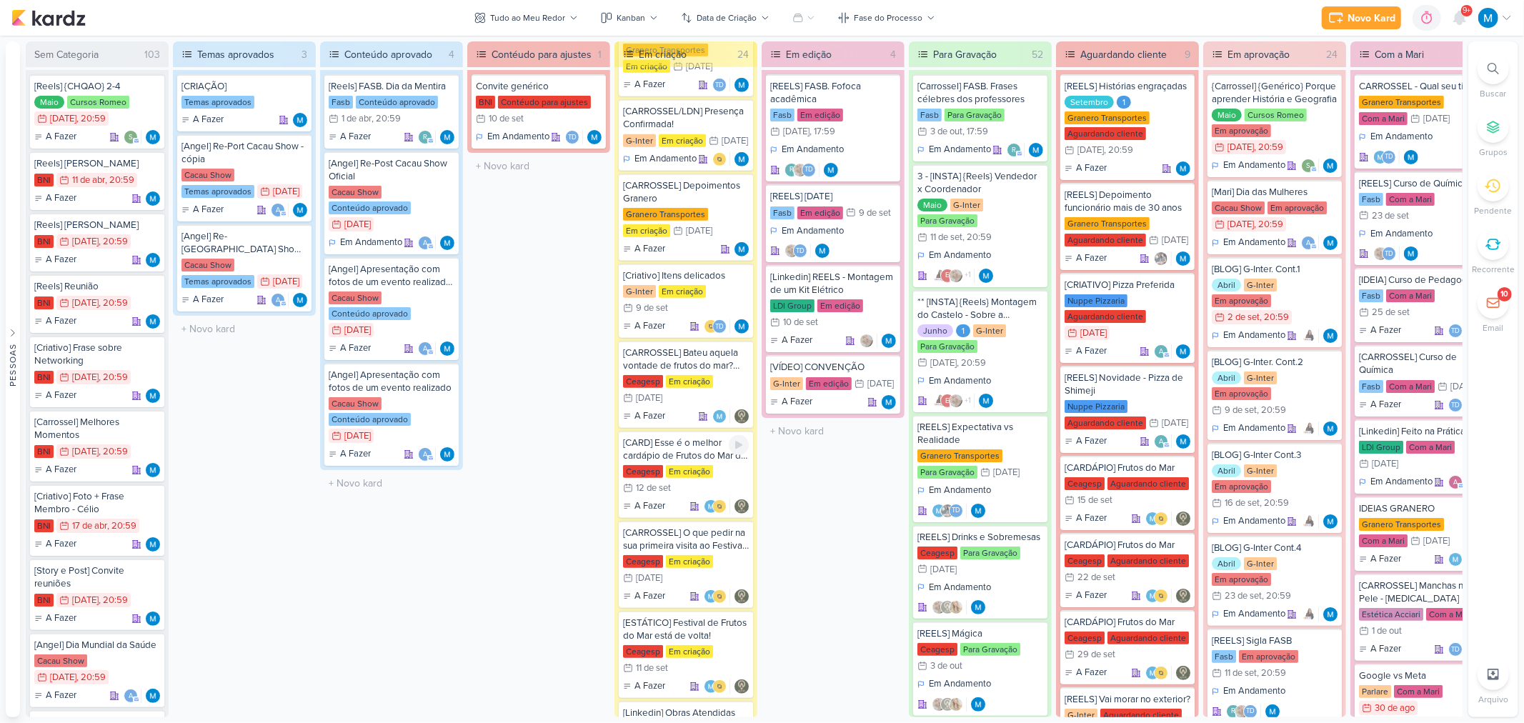
scroll to position [794, 0]
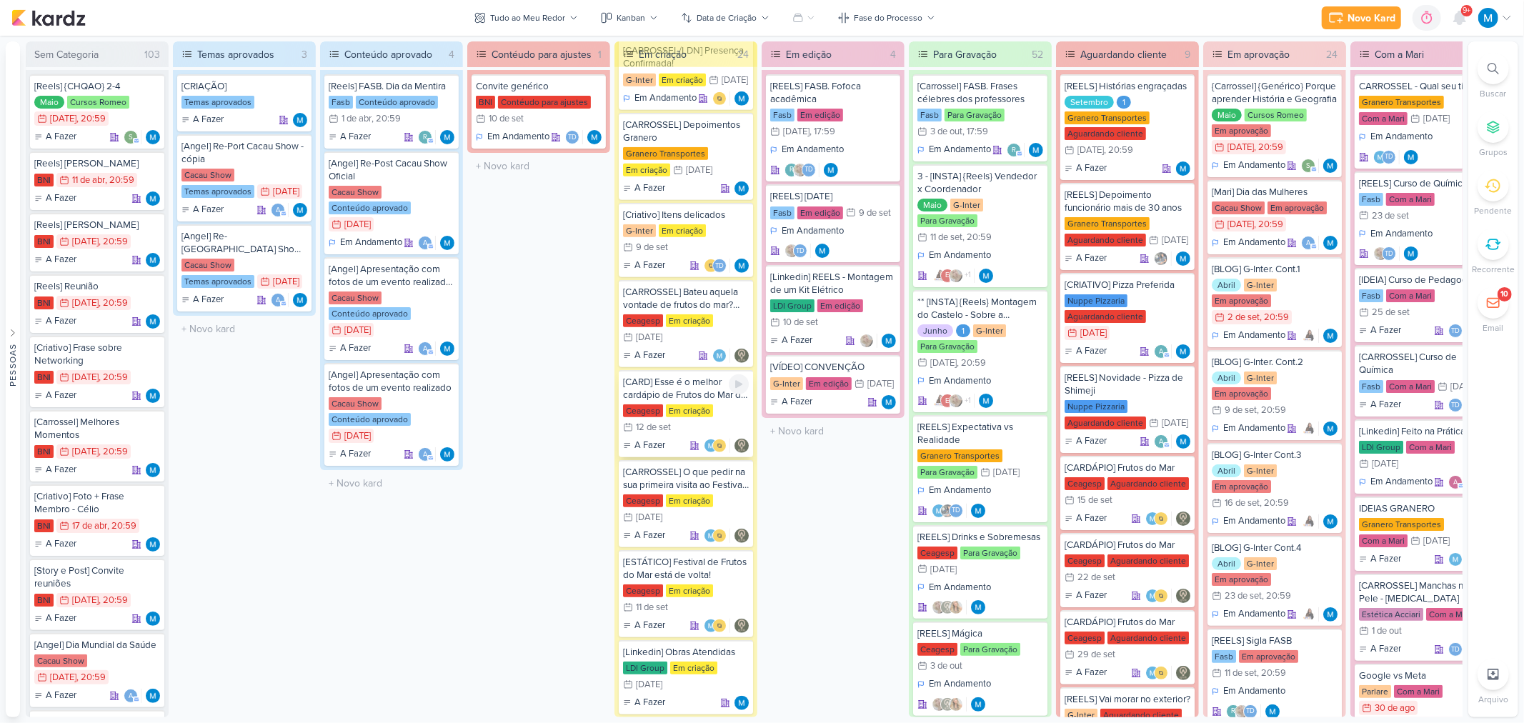
click at [702, 394] on div "[CARD] Esse é o melhor cardápio de Frutos do Mar de [GEOGRAPHIC_DATA]" at bounding box center [686, 389] width 126 height 26
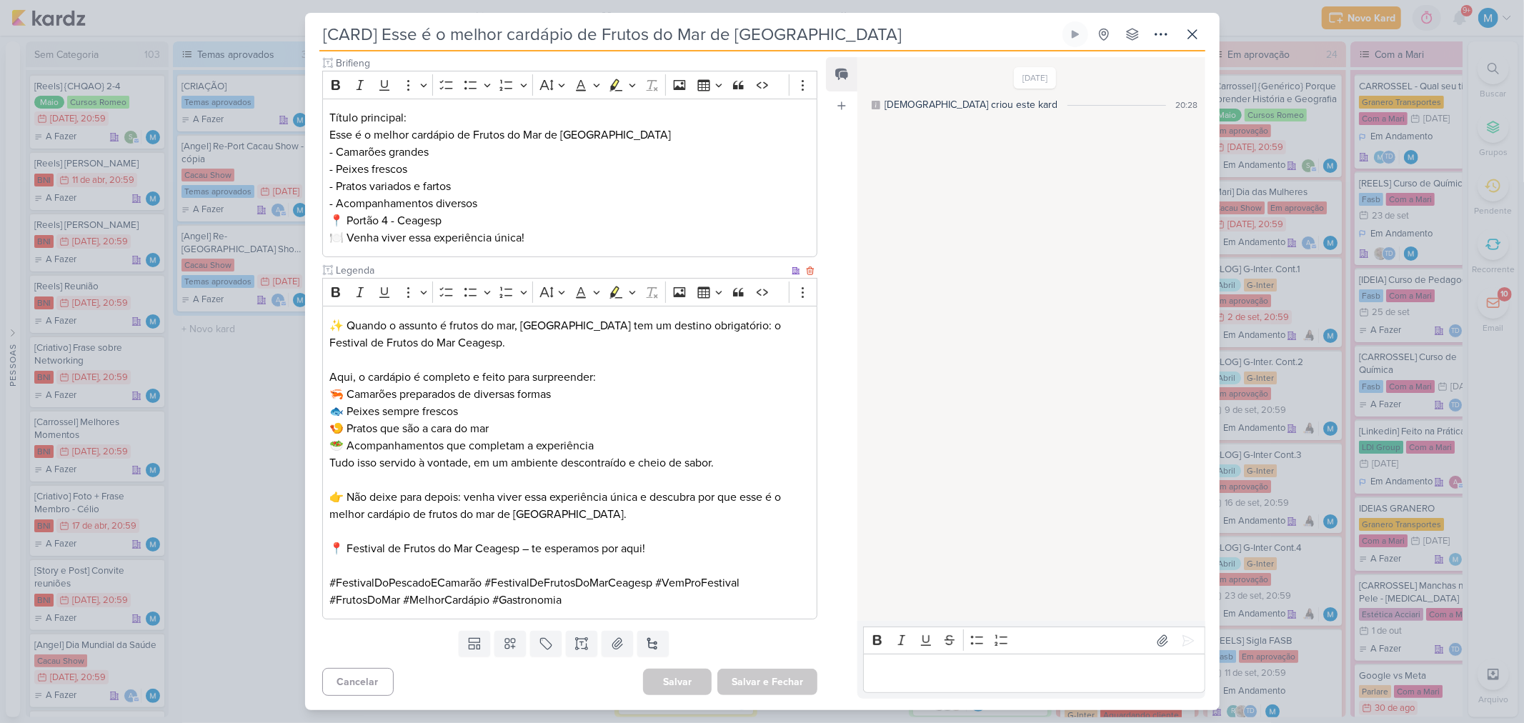
scroll to position [0, 0]
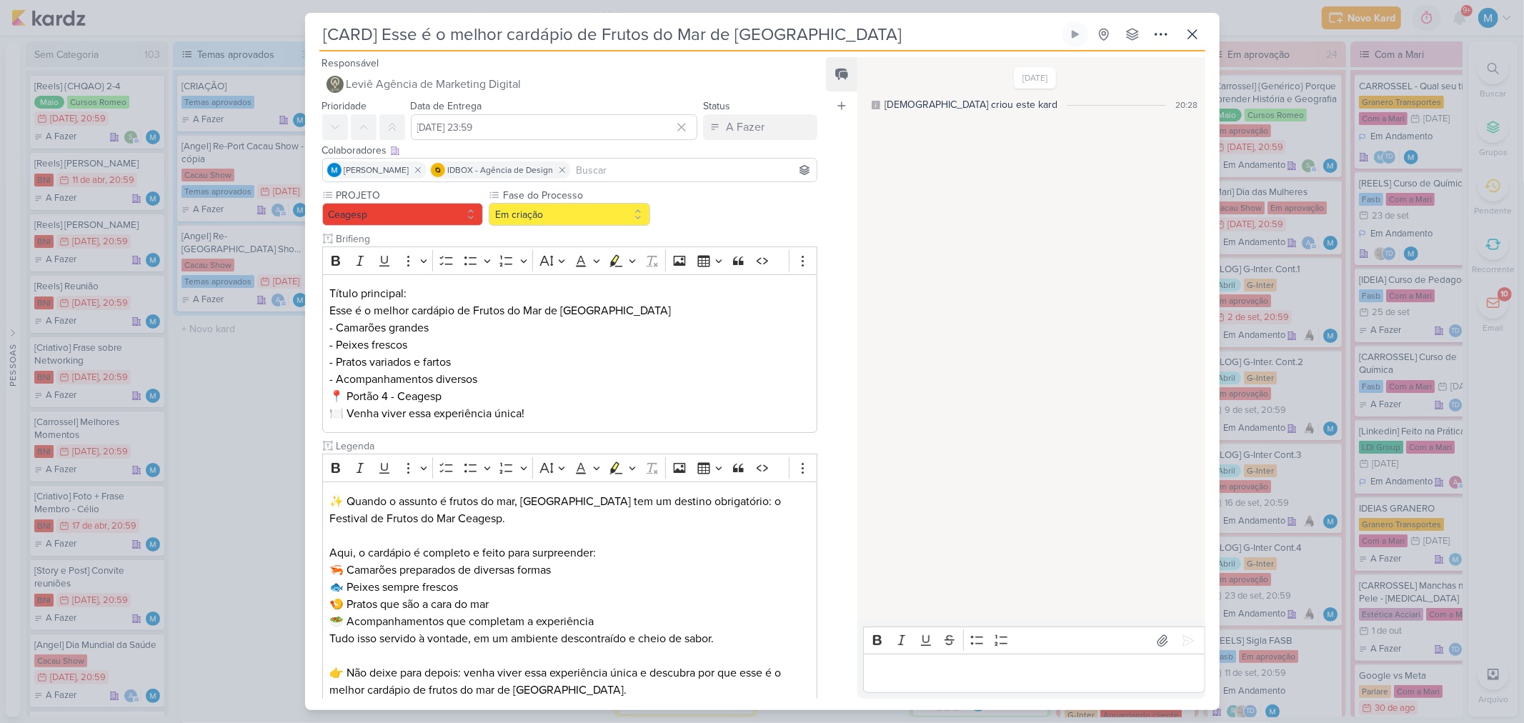
drag, startPoint x: 323, startPoint y: 23, endPoint x: 380, endPoint y: 36, distance: 58.6
click at [422, 32] on input "[CARD] Esse é o melhor cardápio de Frutos do Mar de [GEOGRAPHIC_DATA]" at bounding box center [689, 34] width 740 height 26
click at [346, 32] on input "[CARD] Esse é o melhor cardápio de Frutos do Mar de [GEOGRAPHIC_DATA]" at bounding box center [689, 34] width 740 height 26
drag, startPoint x: 607, startPoint y: 31, endPoint x: 119, endPoint y: 8, distance: 489.2
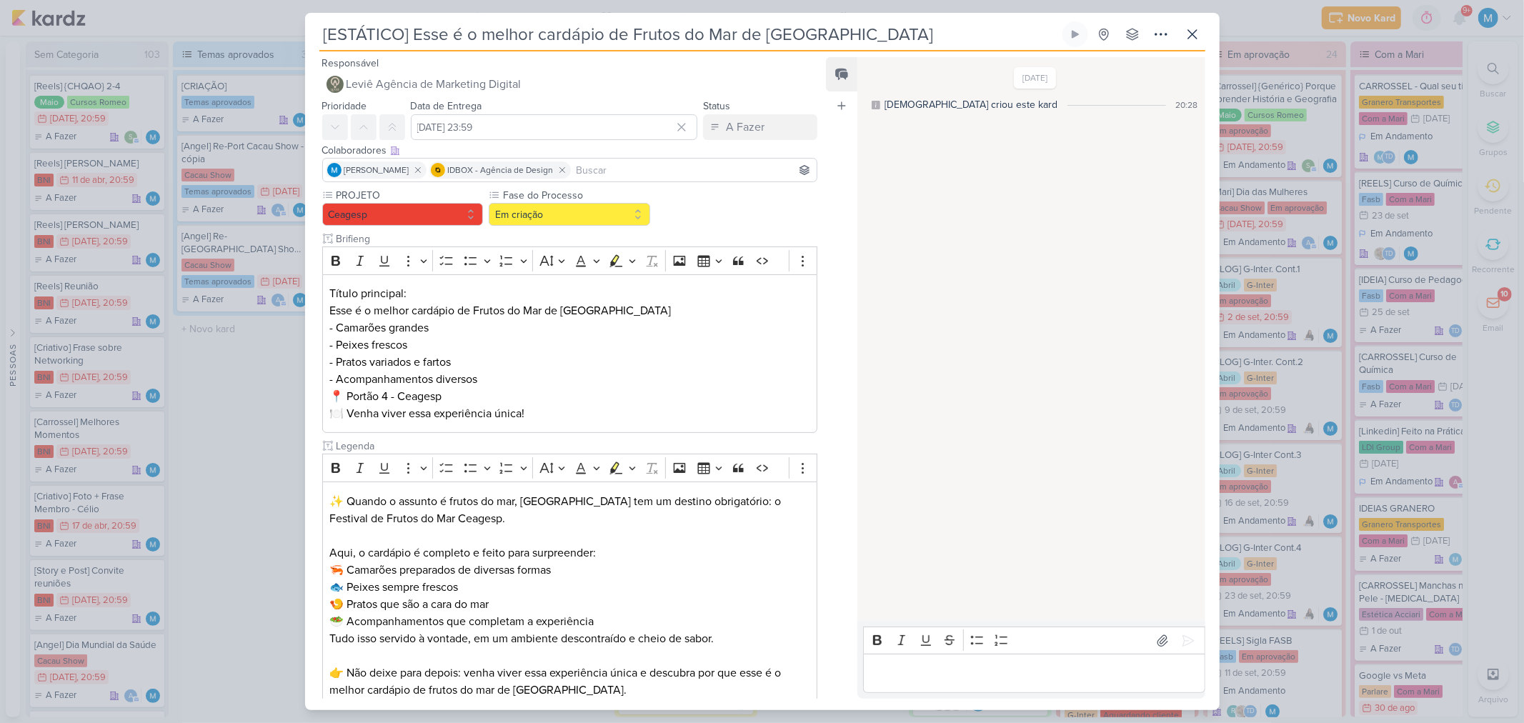
click at [127, 8] on div "[ESTÁTICO] Esse é o melhor cardápio de Frutos do Mar de [GEOGRAPHIC_DATA]" at bounding box center [762, 361] width 1524 height 723
type input "[ESTÁTICO] Esse é o melhor cardápio de Frutos do Mar de [GEOGRAPHIC_DATA]"
drag, startPoint x: 1192, startPoint y: 30, endPoint x: 1113, endPoint y: 50, distance: 81.1
click at [1196, 31] on icon at bounding box center [1192, 34] width 17 height 17
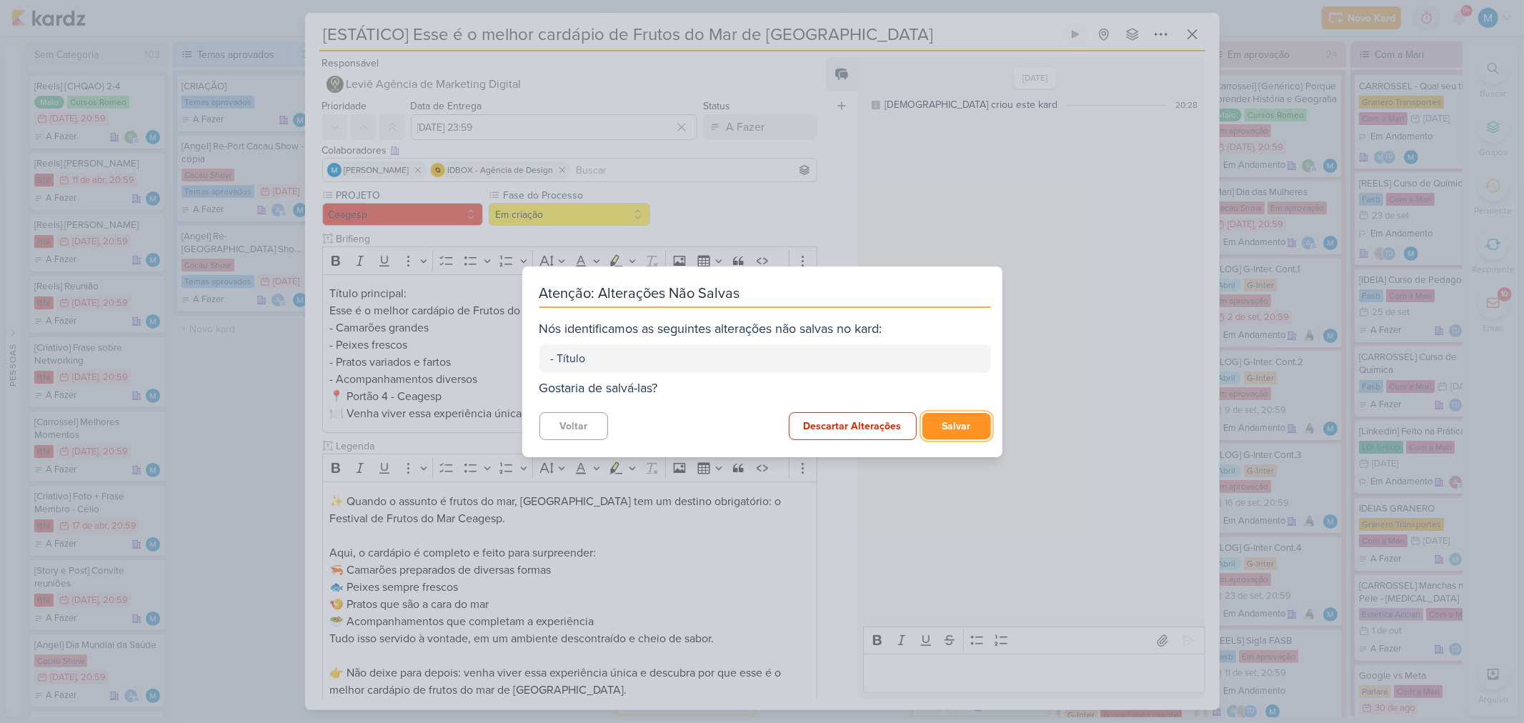
click at [969, 437] on button "Salvar" at bounding box center [956, 426] width 69 height 26
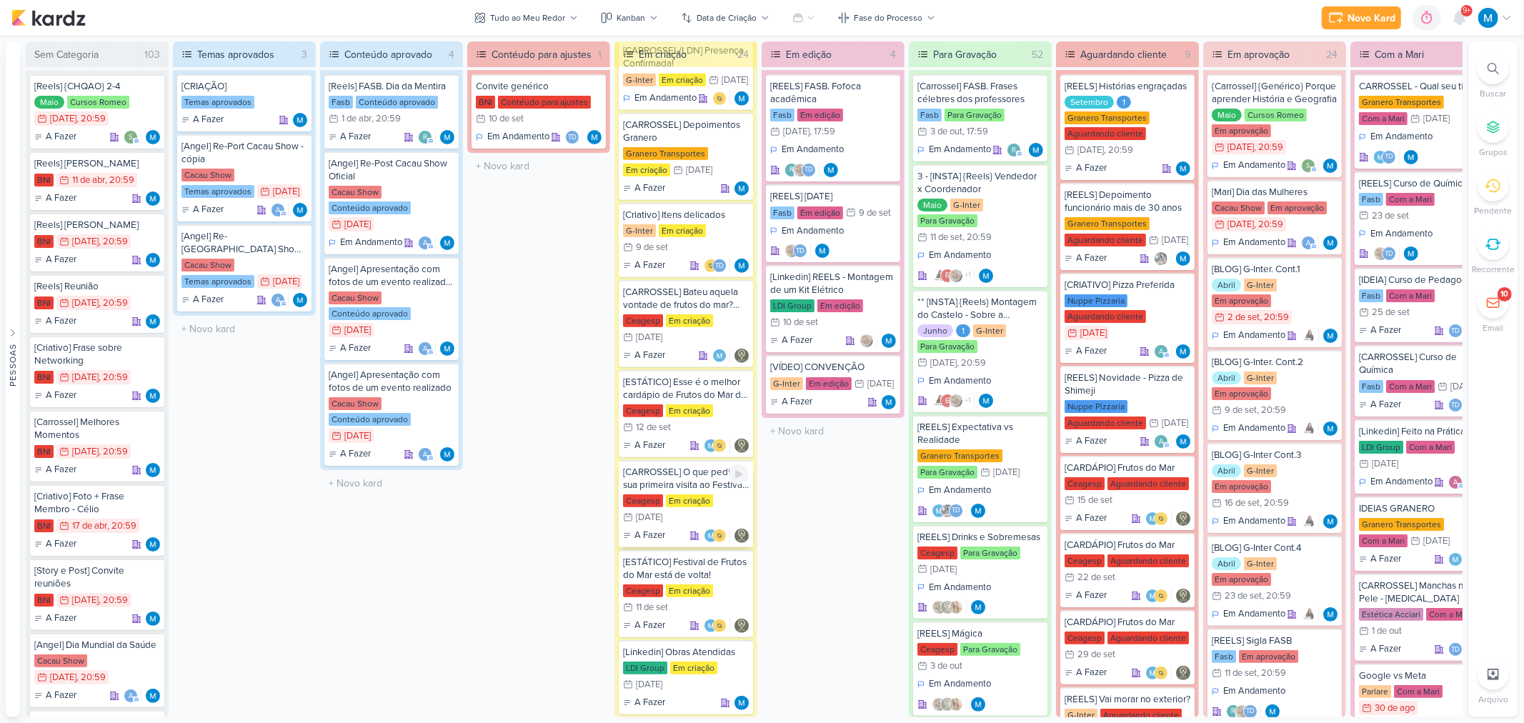
click at [689, 490] on div "[CARROSSEL] O que pedir na sua primeira visita ao Festivais Ceagesp" at bounding box center [686, 479] width 126 height 26
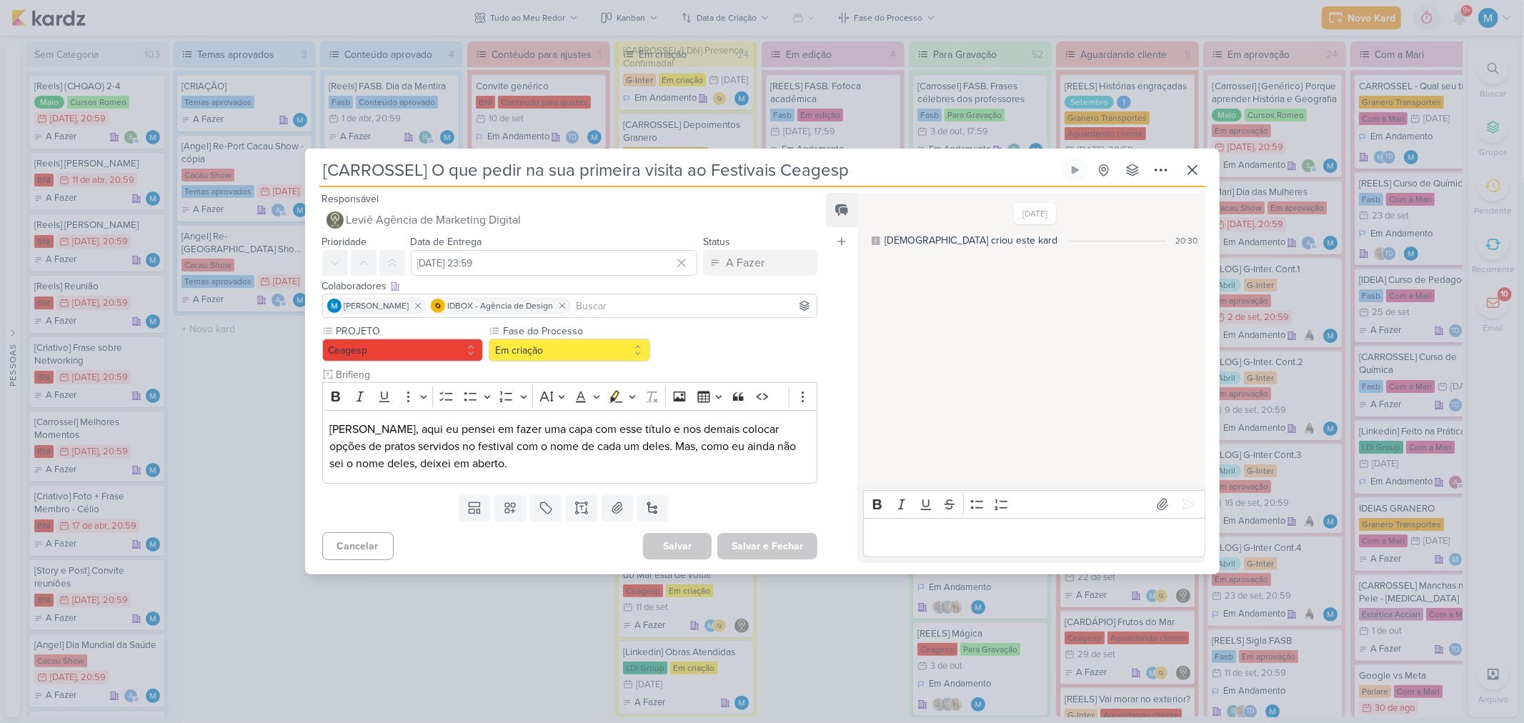
drag, startPoint x: 852, startPoint y: 164, endPoint x: 111, endPoint y: 161, distance: 740.9
click at [119, 164] on div "[CARROSSEL] O que pedir na sua primeira visita ao Festivais Ceagesp" at bounding box center [762, 361] width 1524 height 723
click at [1202, 171] on button at bounding box center [1192, 170] width 26 height 26
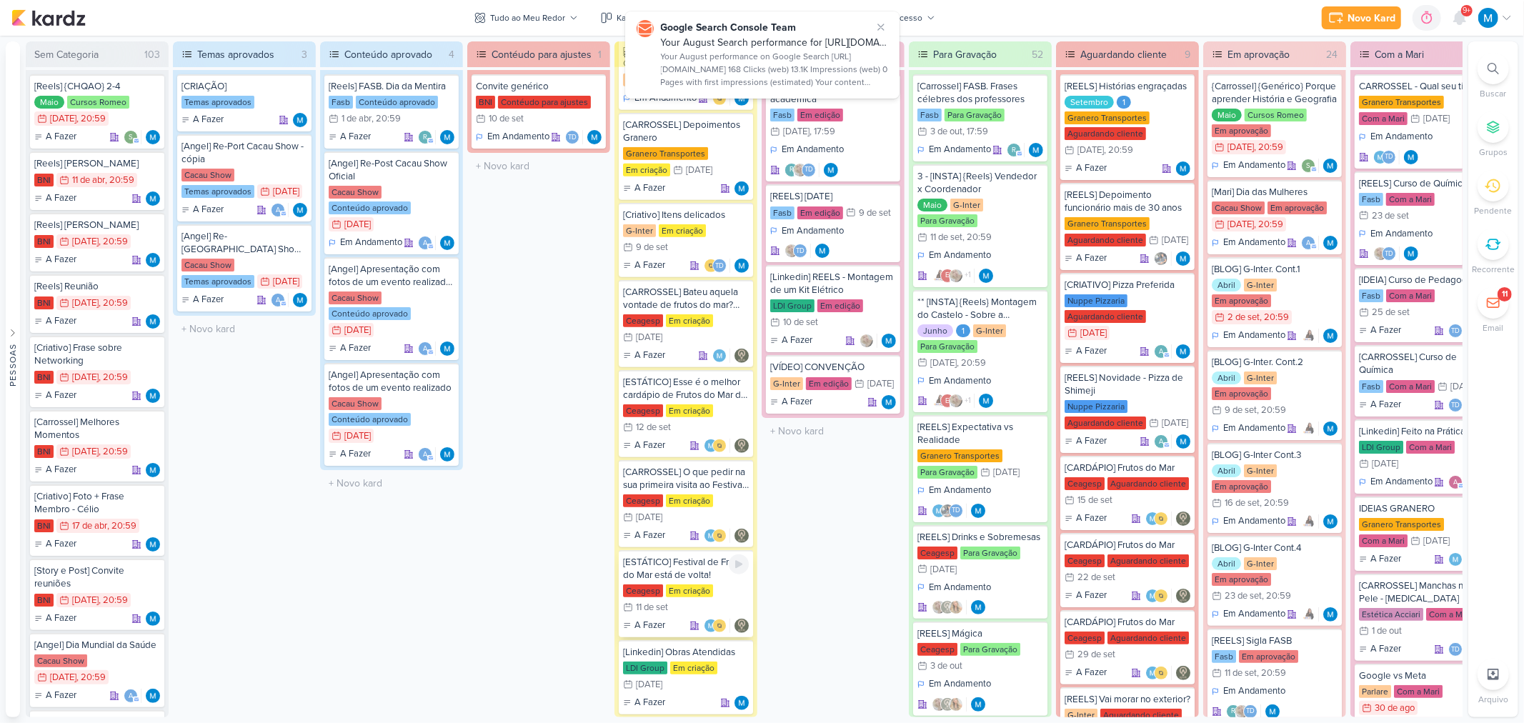
click at [688, 570] on div "[ESTÁTICO] Festival de Frutos do Mar está de volta!" at bounding box center [686, 569] width 126 height 26
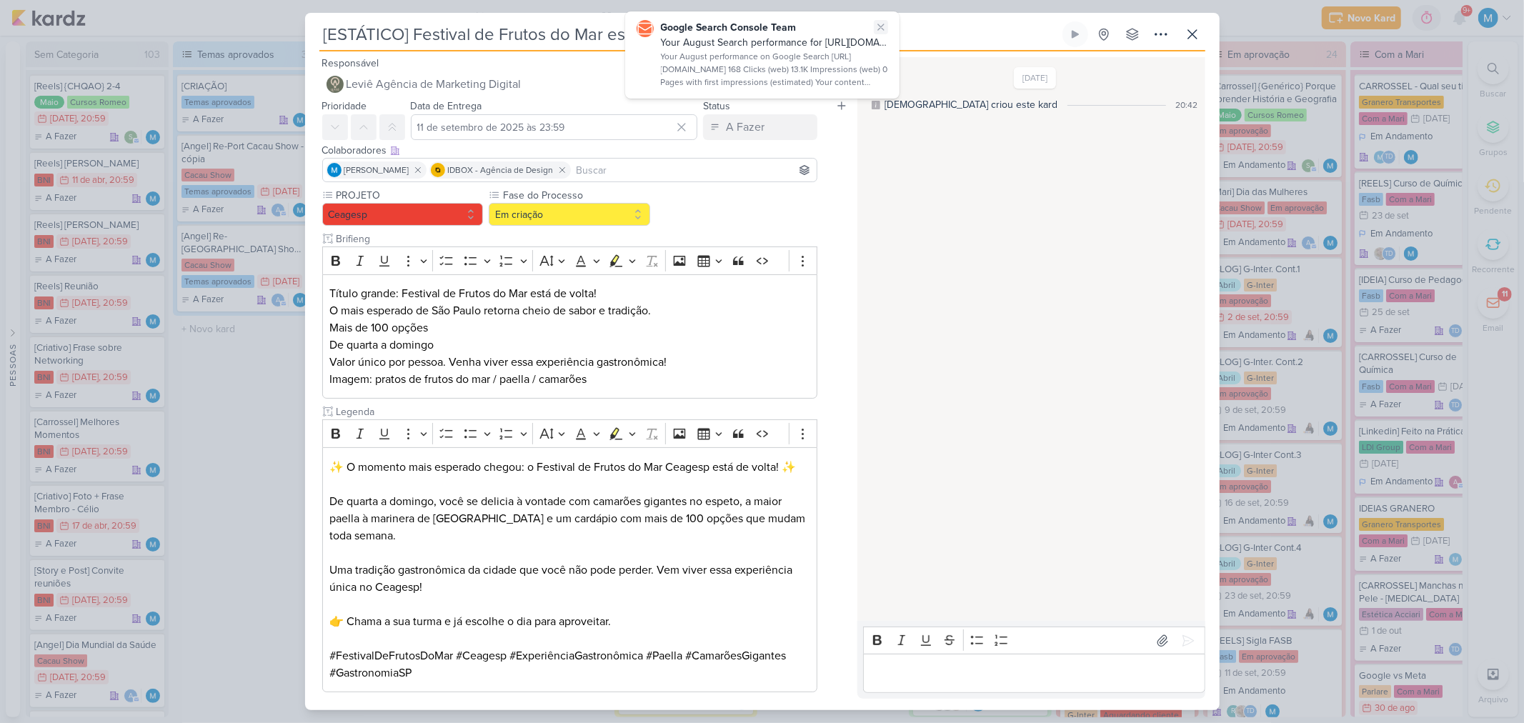
click at [880, 29] on input "[ESTÁTICO] Festival de Frutos do Mar está de volta!" at bounding box center [689, 34] width 740 height 26
drag, startPoint x: 741, startPoint y: 38, endPoint x: 18, endPoint y: 34, distance: 723.0
click at [21, 34] on div "[ESTÁTICO] Festival de Frutos do Mar está de volta!" at bounding box center [762, 361] width 1524 height 723
click at [1193, 30] on icon at bounding box center [1192, 34] width 17 height 17
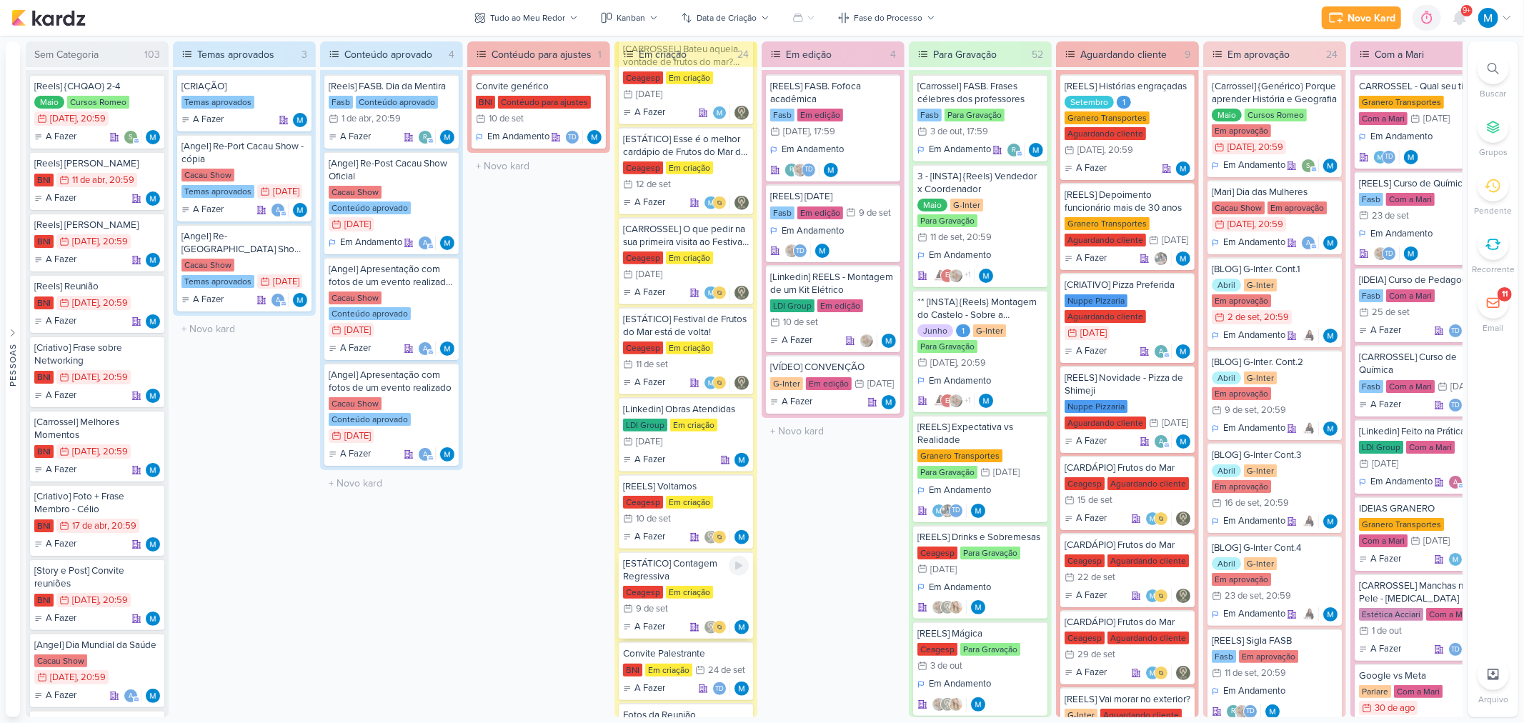
scroll to position [1111, 0]
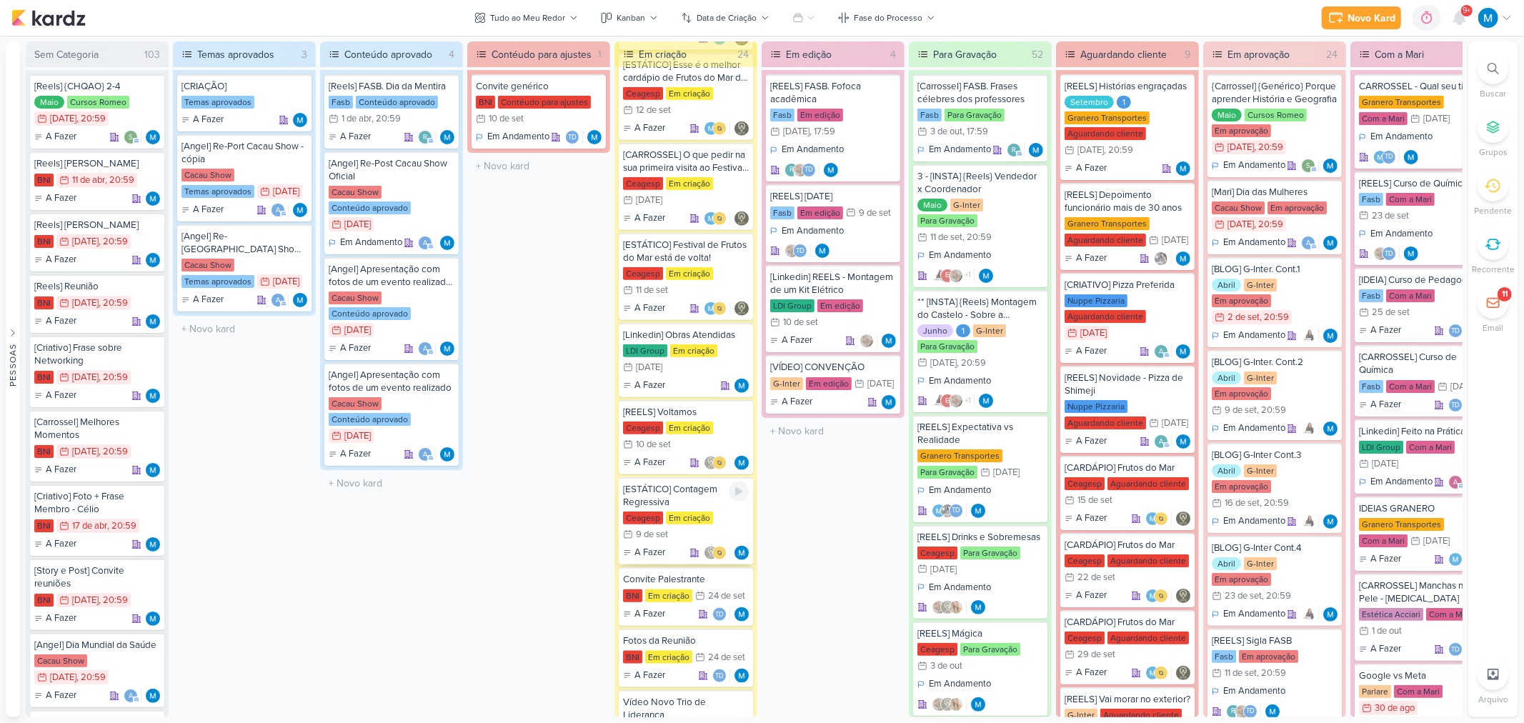
click at [673, 502] on div "[ESTÁTICO] Contagem Regressiva" at bounding box center [686, 496] width 126 height 26
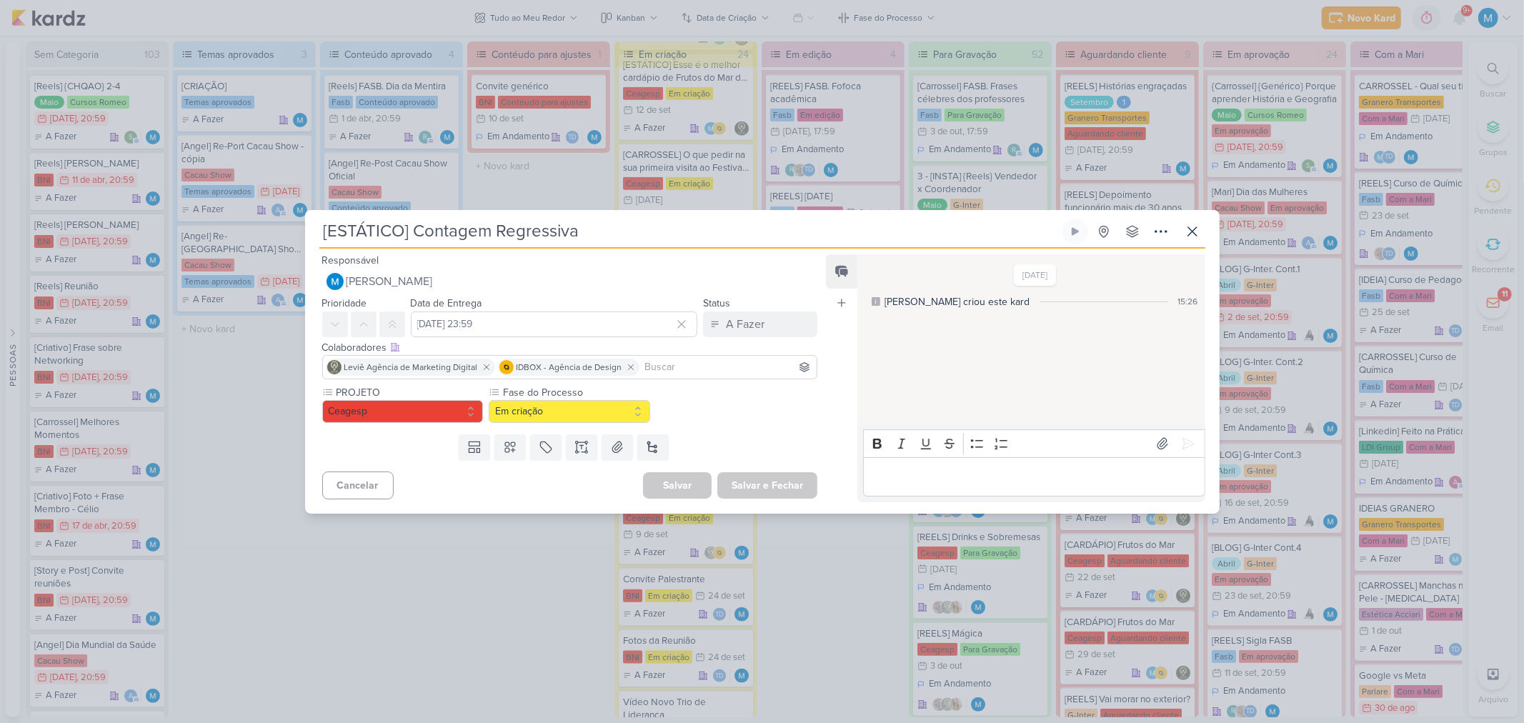
drag, startPoint x: 323, startPoint y: 234, endPoint x: 629, endPoint y: 234, distance: 305.8
click at [629, 234] on input "[ESTÁTICO] Contagem Regressiva" at bounding box center [689, 232] width 740 height 26
click at [1189, 232] on icon at bounding box center [1192, 231] width 17 height 17
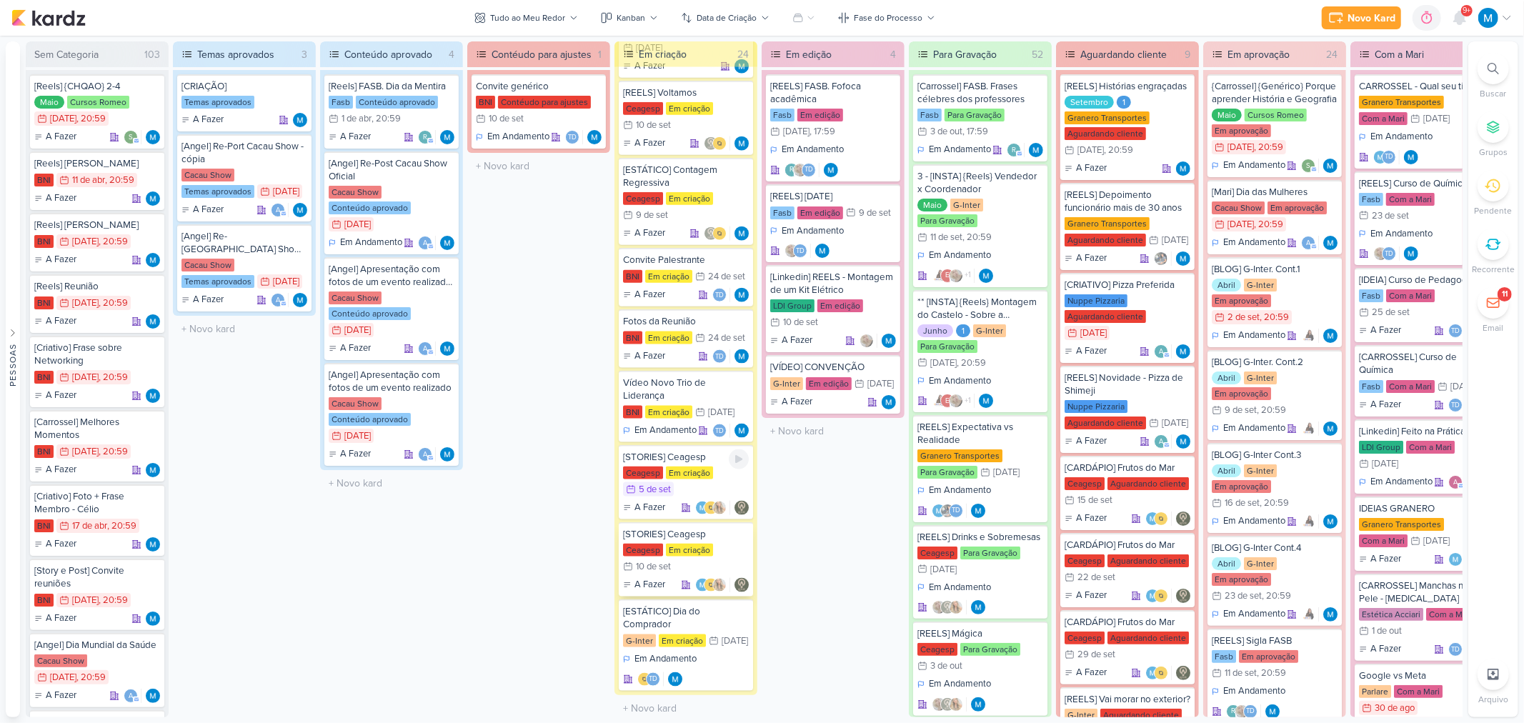
scroll to position [1441, 0]
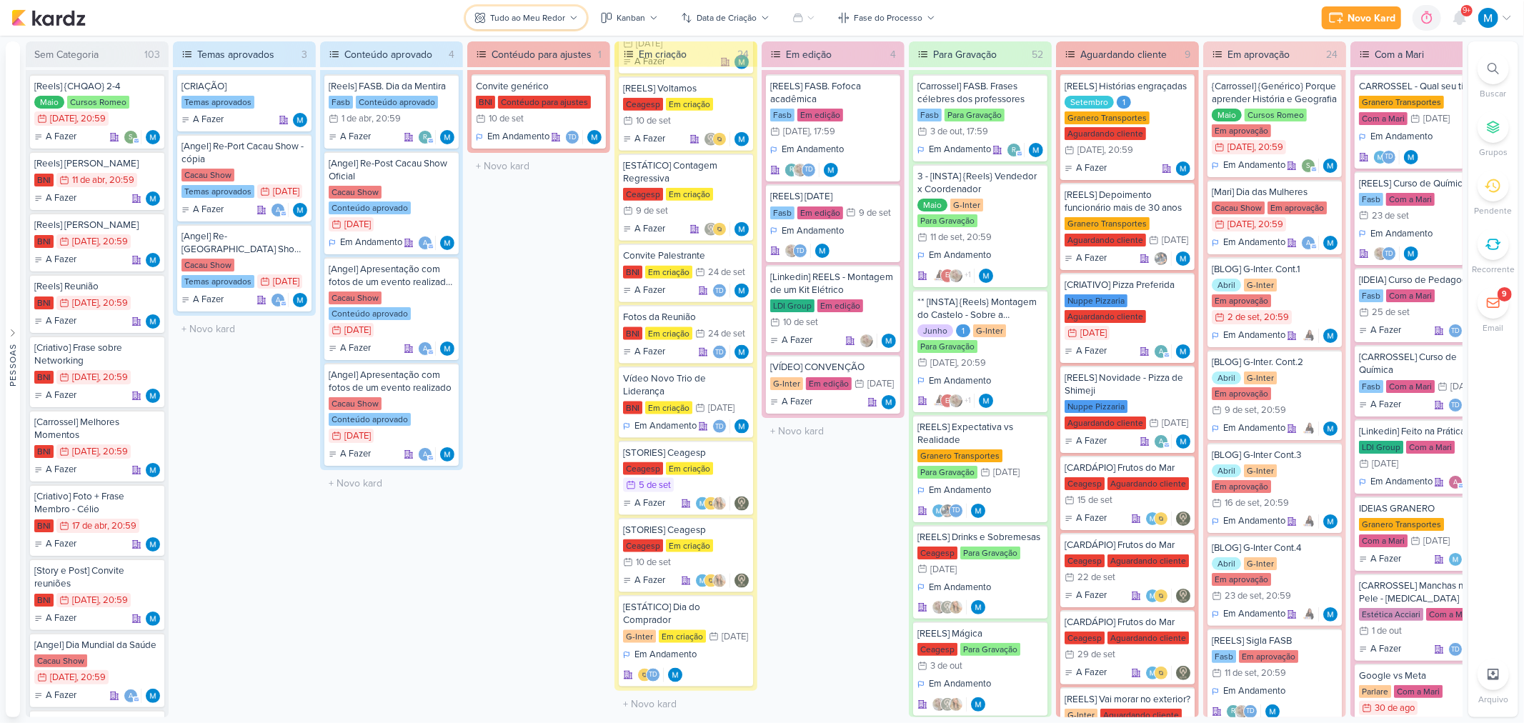
click at [562, 18] on div "Tudo ao Meu Redor" at bounding box center [527, 17] width 75 height 13
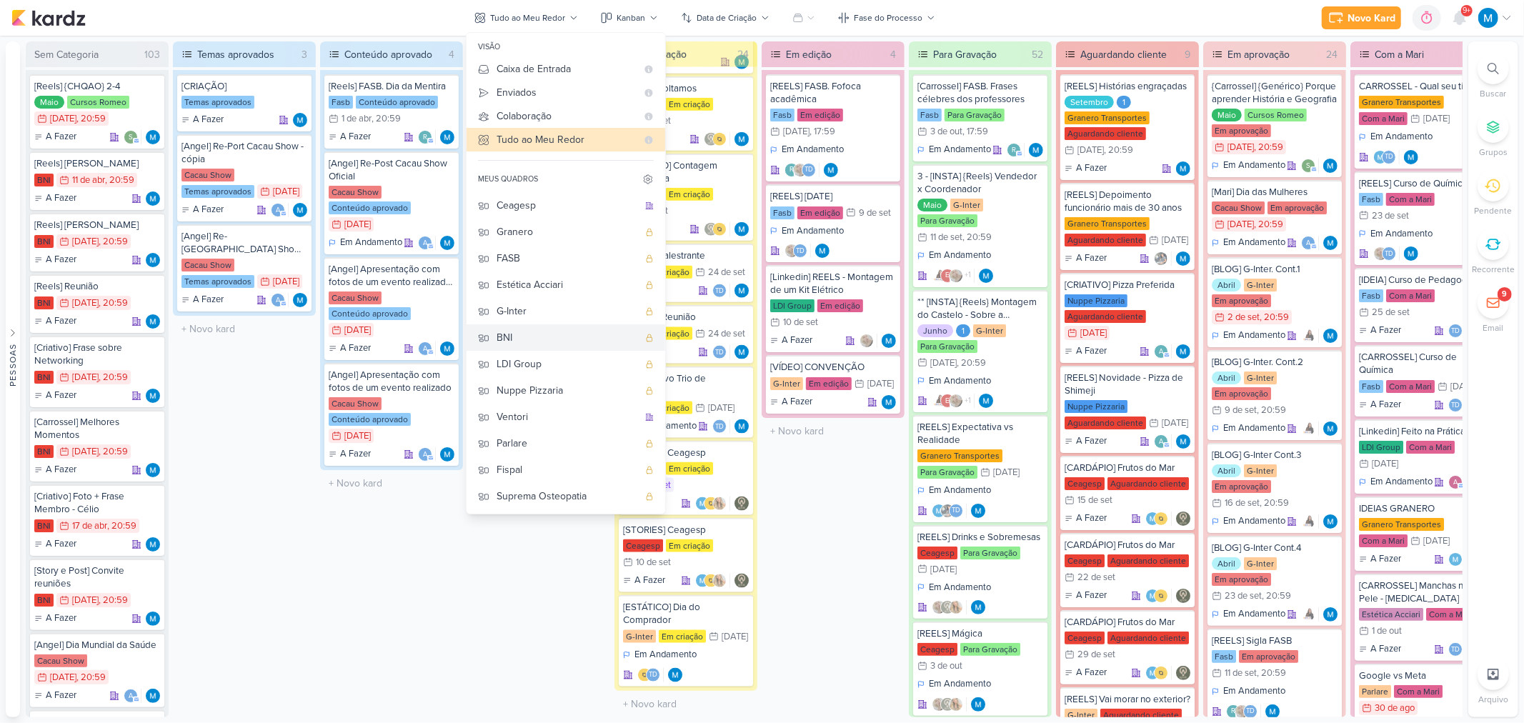
click at [526, 330] on div "BNI" at bounding box center [567, 337] width 141 height 15
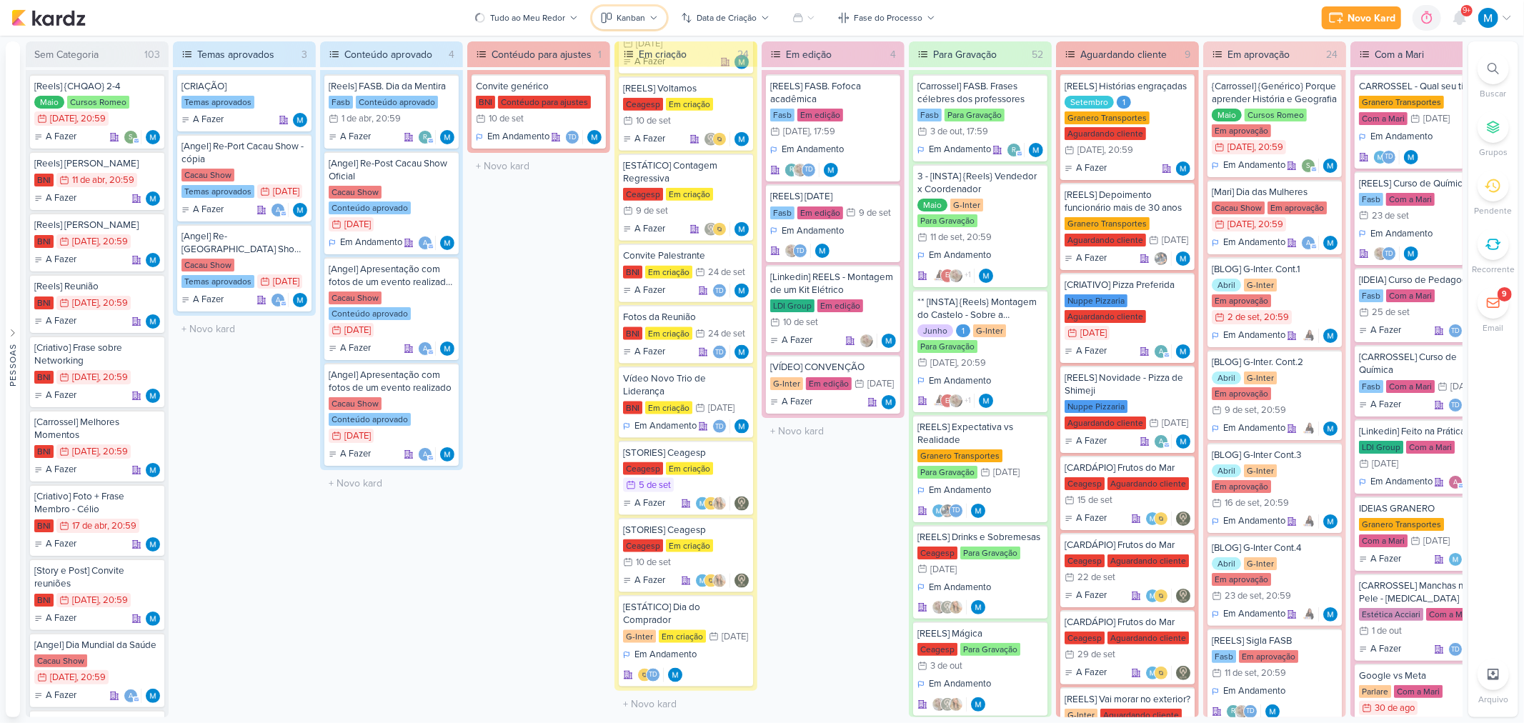
click at [622, 20] on div "Kanban" at bounding box center [631, 17] width 29 height 13
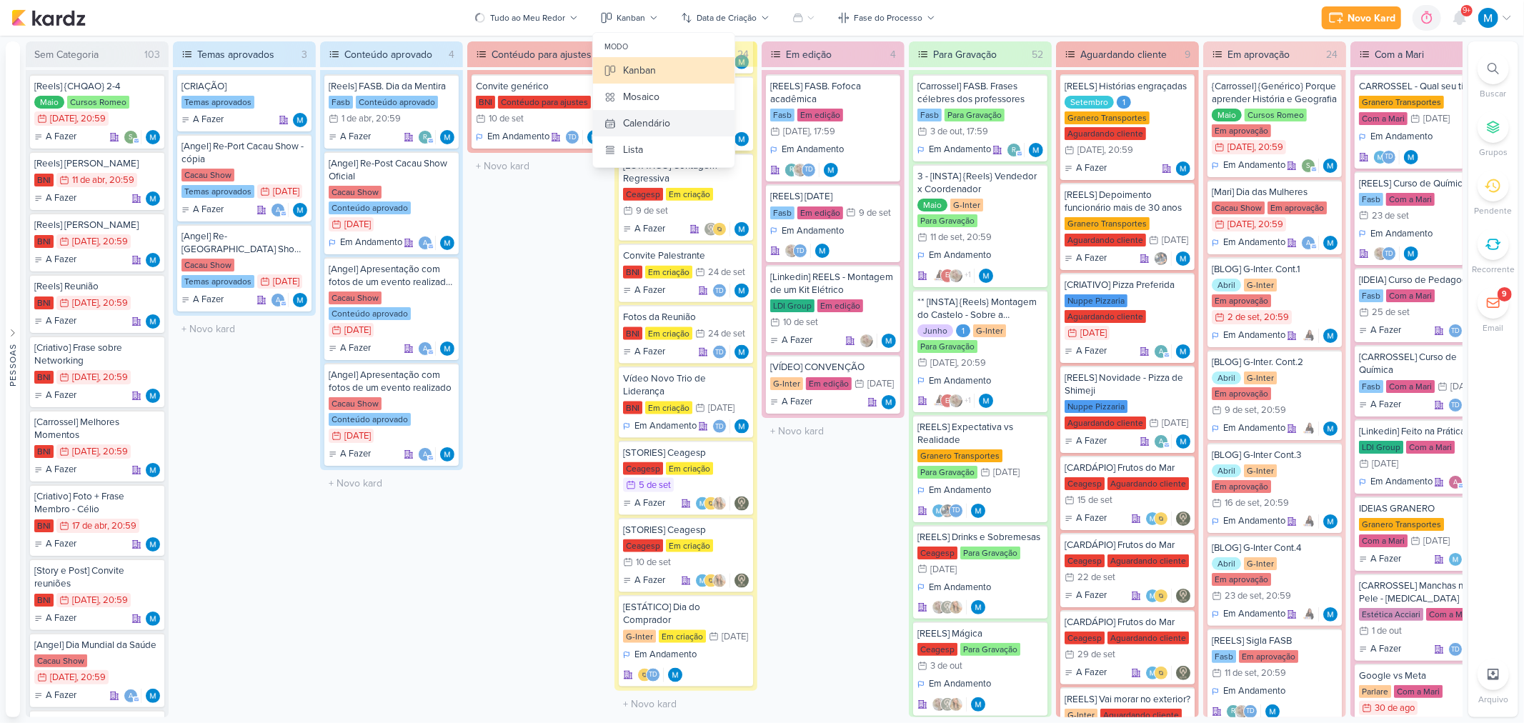
click at [660, 119] on div "Calendário" at bounding box center [646, 123] width 47 height 15
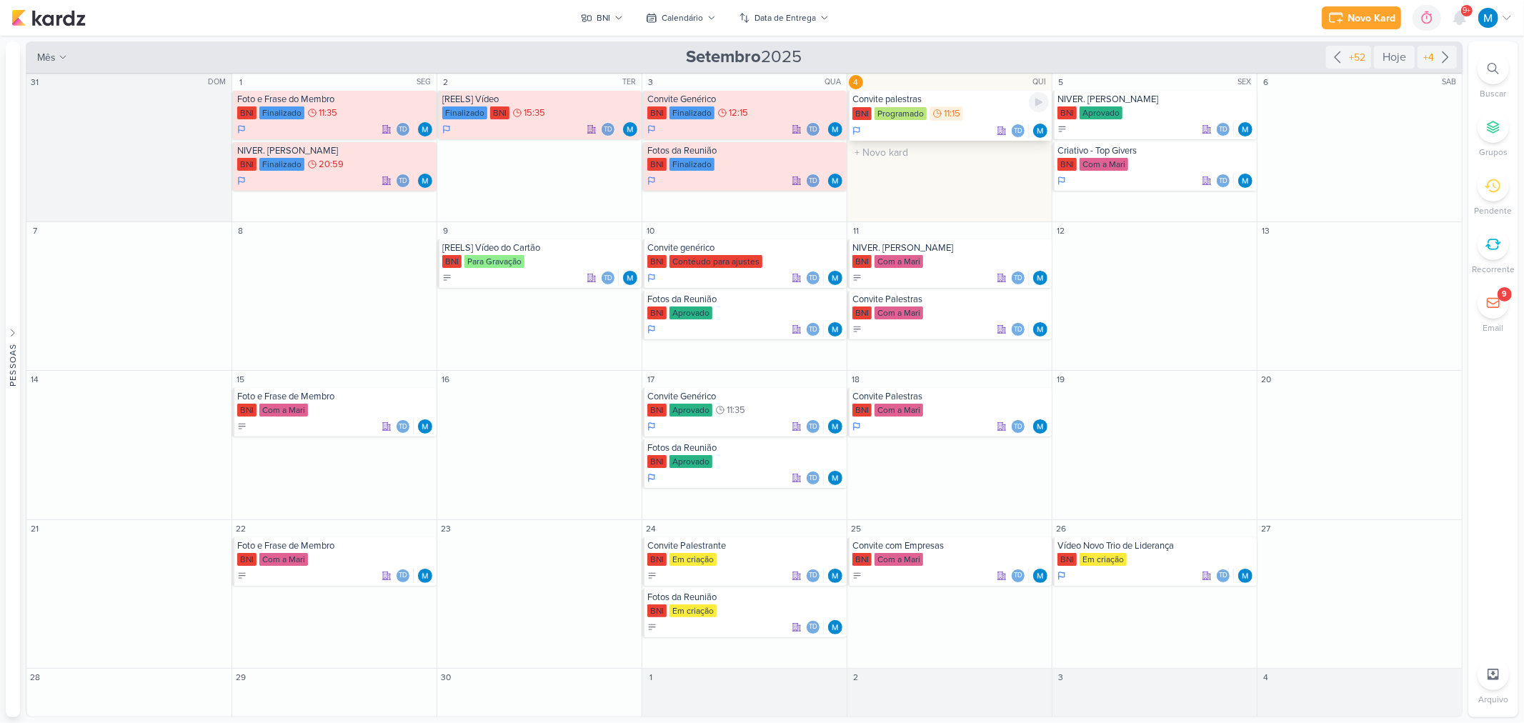
click at [915, 99] on div "Convite palestras" at bounding box center [950, 99] width 196 height 11
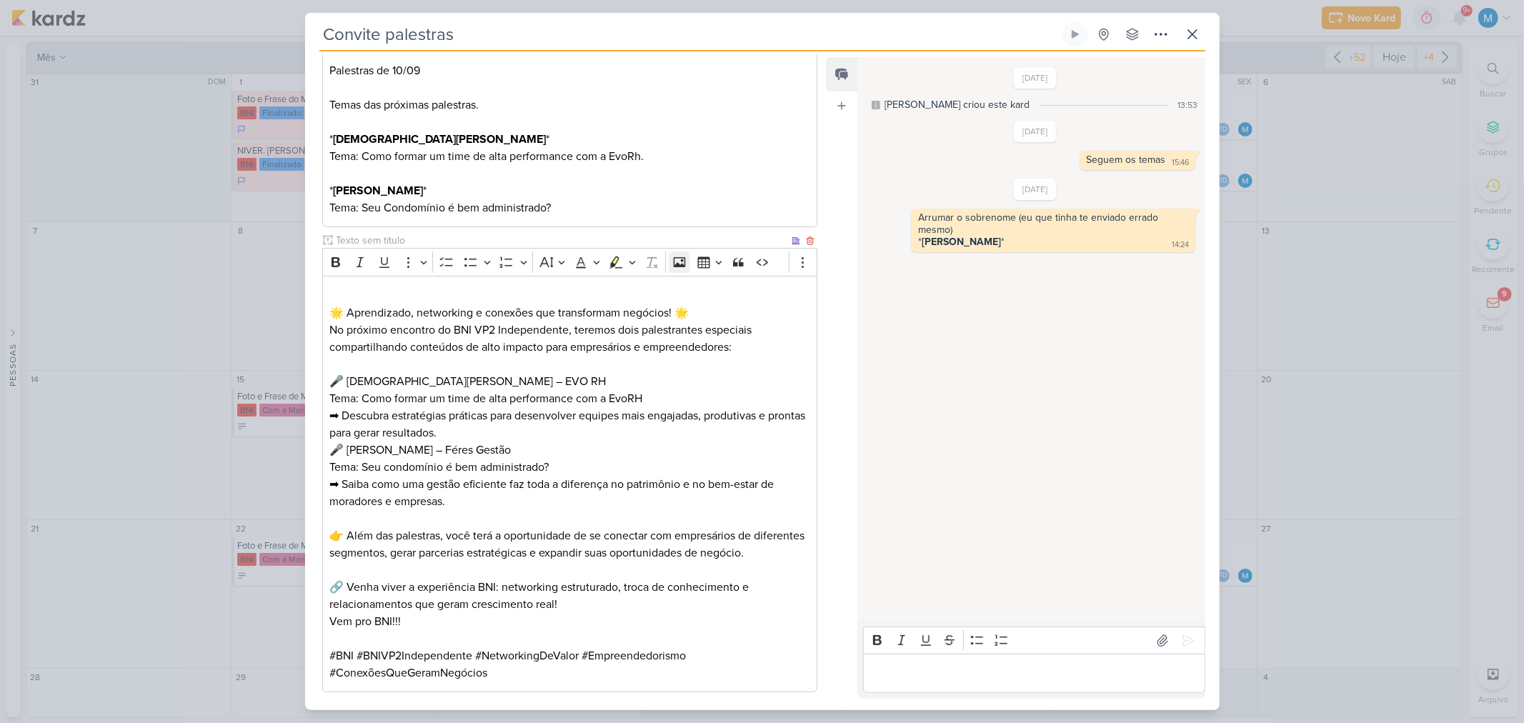
scroll to position [380, 0]
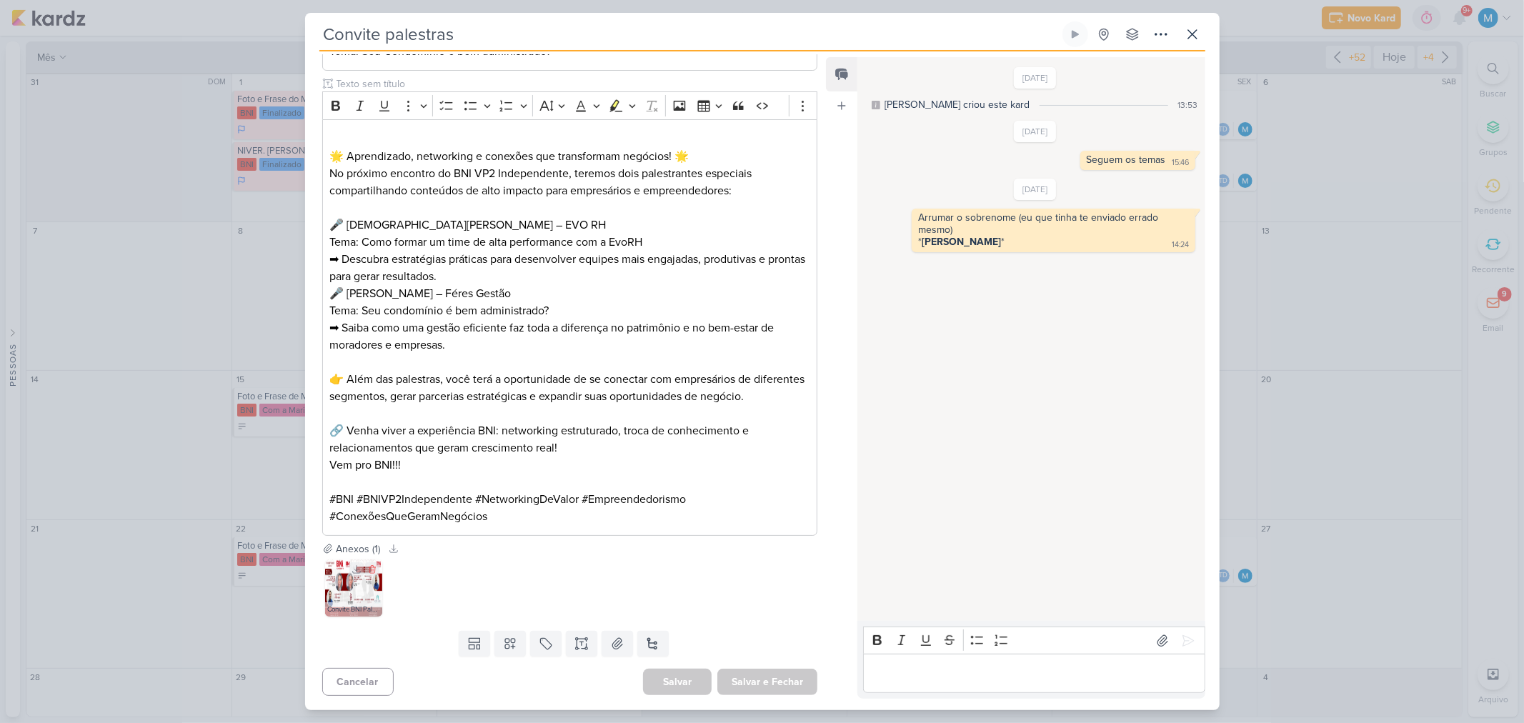
click at [343, 592] on img at bounding box center [353, 587] width 57 height 57
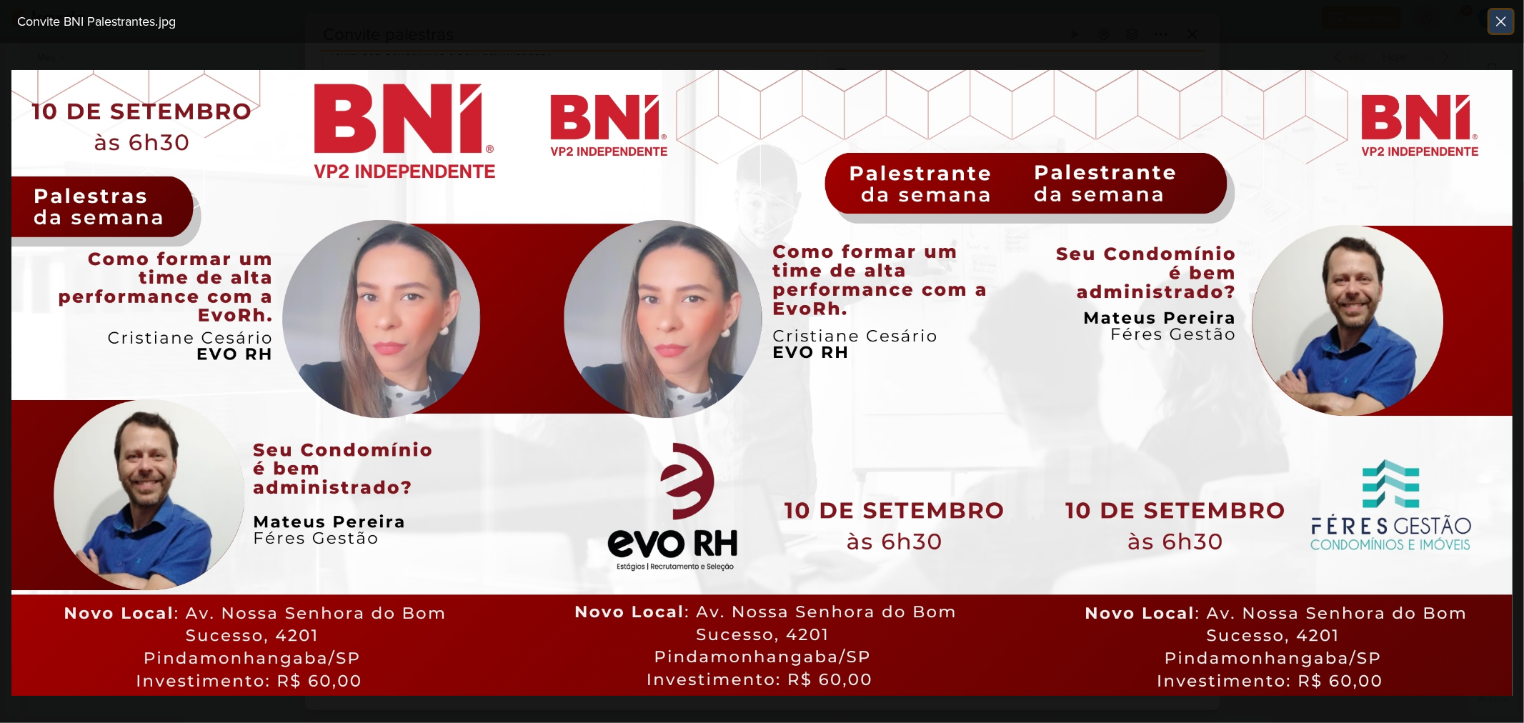
click at [1502, 19] on icon at bounding box center [1500, 21] width 17 height 17
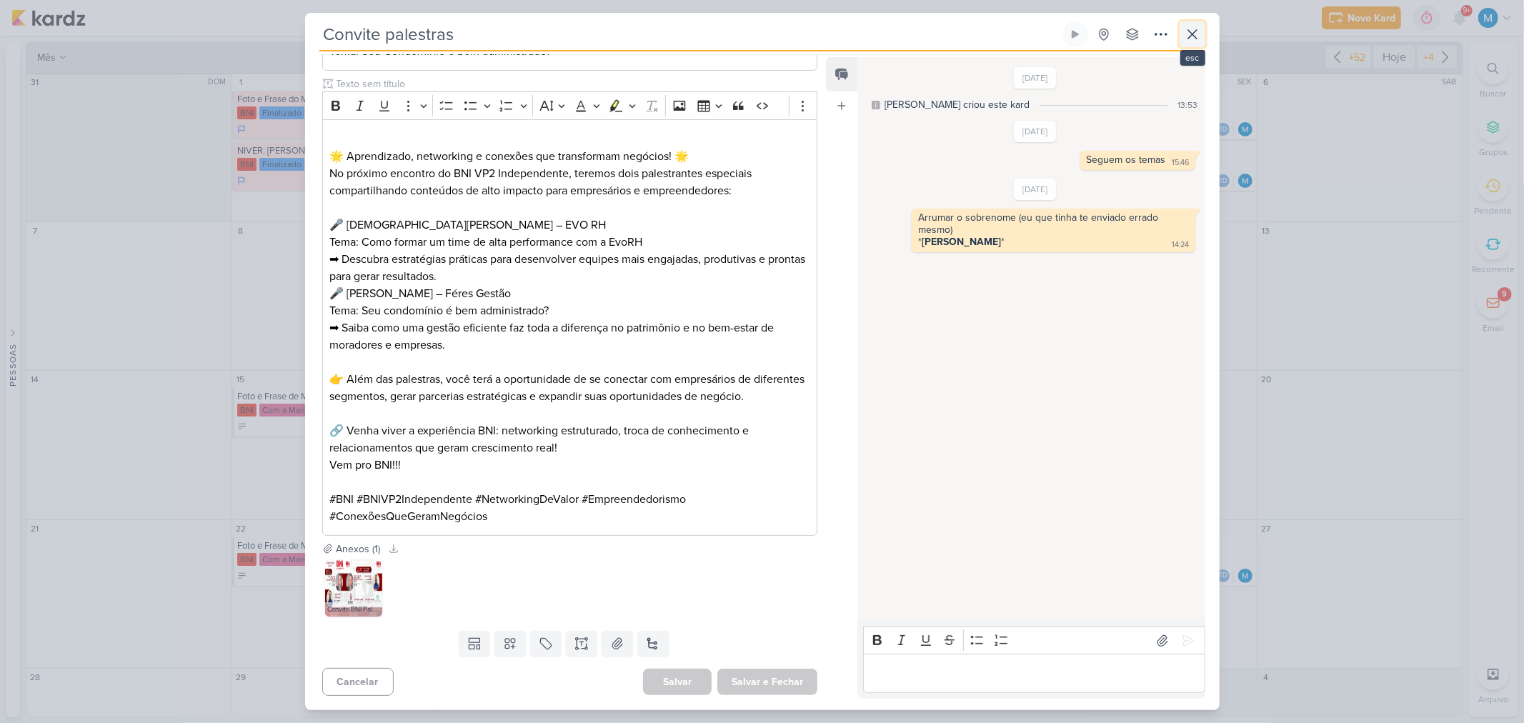
click at [1187, 39] on icon at bounding box center [1192, 34] width 17 height 17
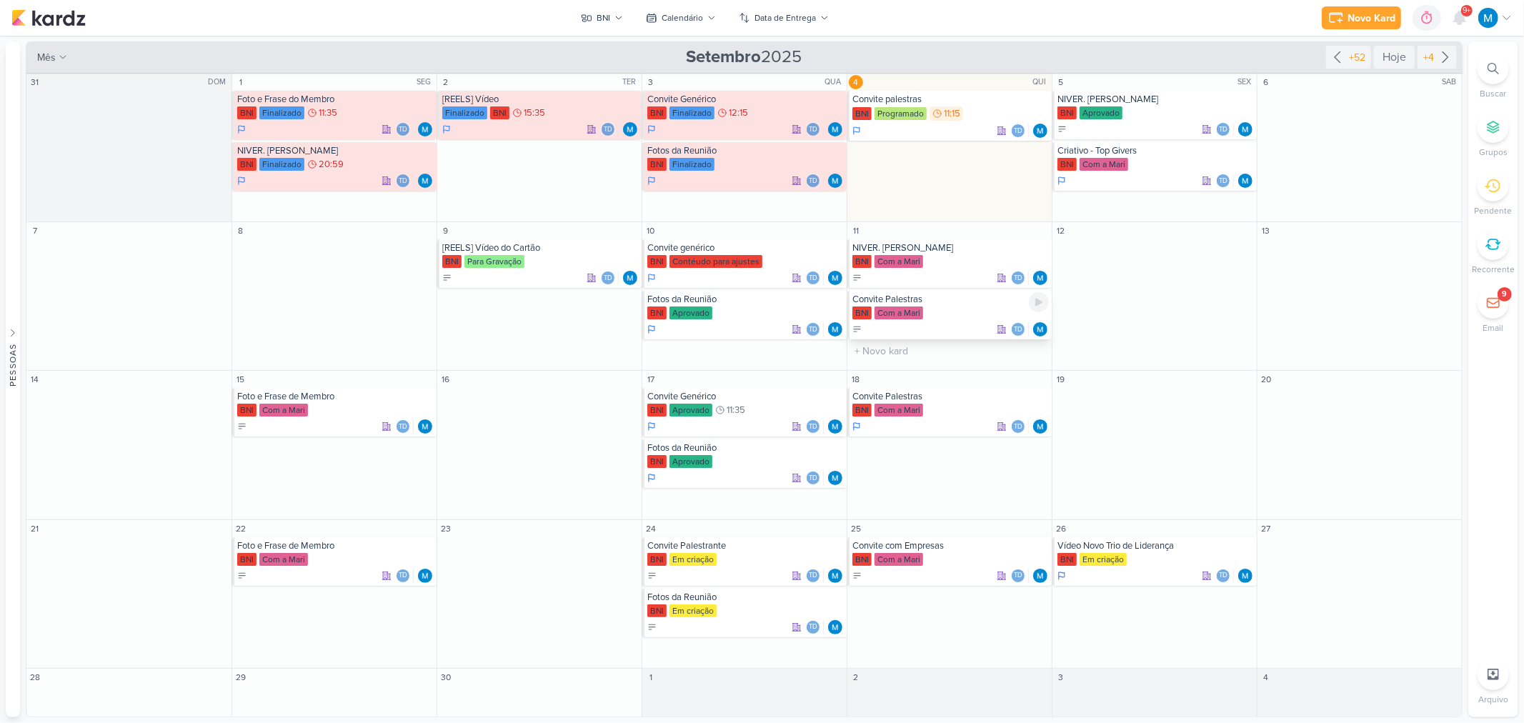
click at [909, 300] on div "Convite Palestras" at bounding box center [950, 299] width 196 height 11
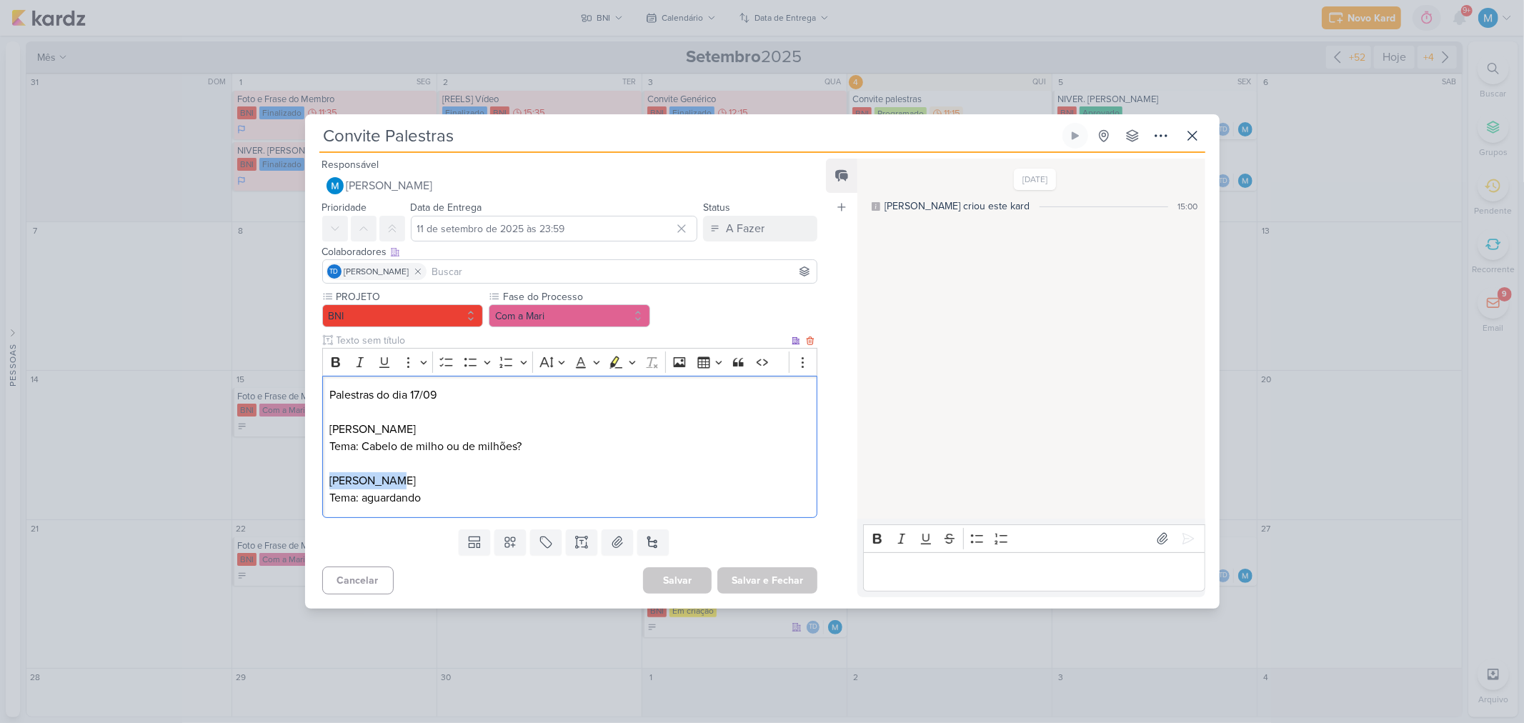
drag, startPoint x: 398, startPoint y: 479, endPoint x: 323, endPoint y: 453, distance: 79.5
click at [318, 465] on div "PROJETO BNI Fase do Processo" at bounding box center [564, 406] width 519 height 234
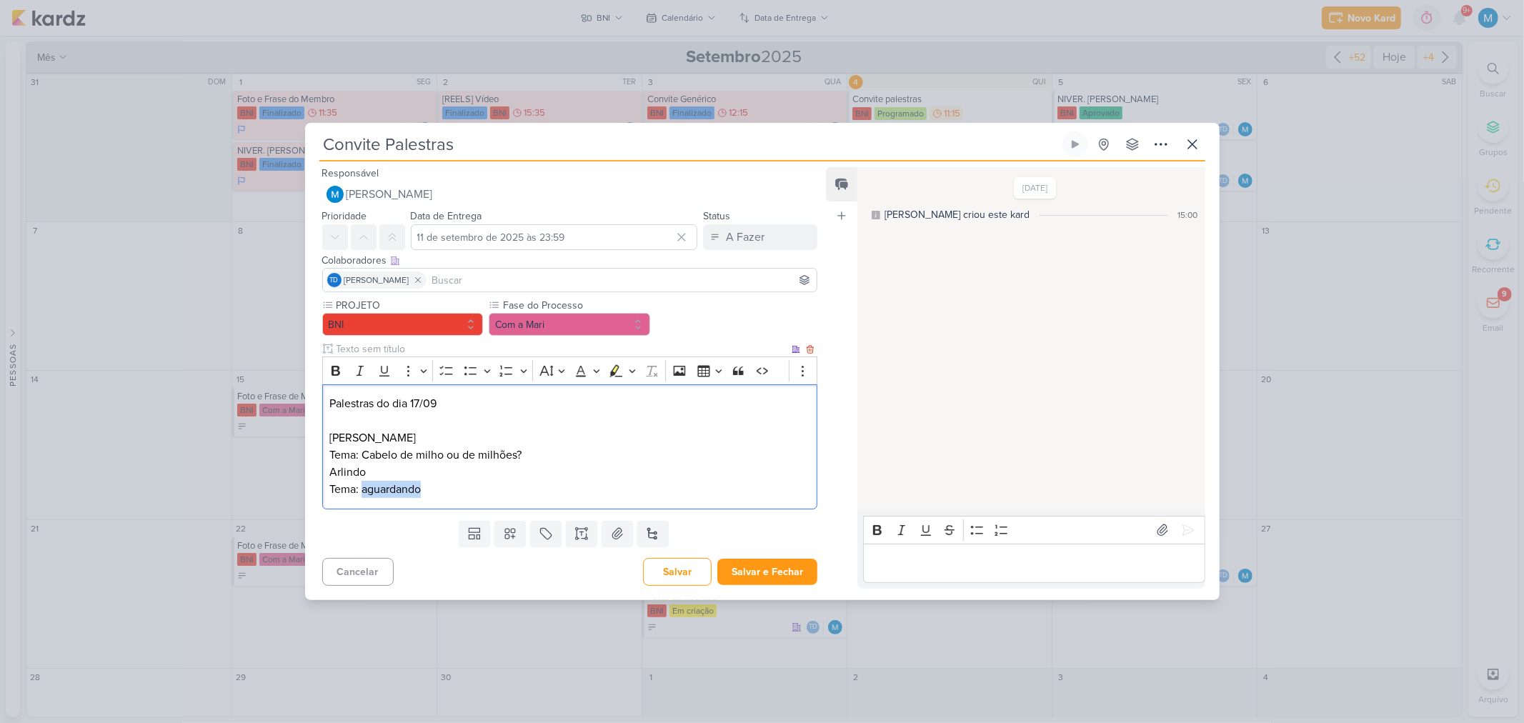
drag, startPoint x: 432, startPoint y: 494, endPoint x: 361, endPoint y: 484, distance: 71.3
click at [361, 484] on p "Tema: aguardando" at bounding box center [569, 489] width 480 height 17
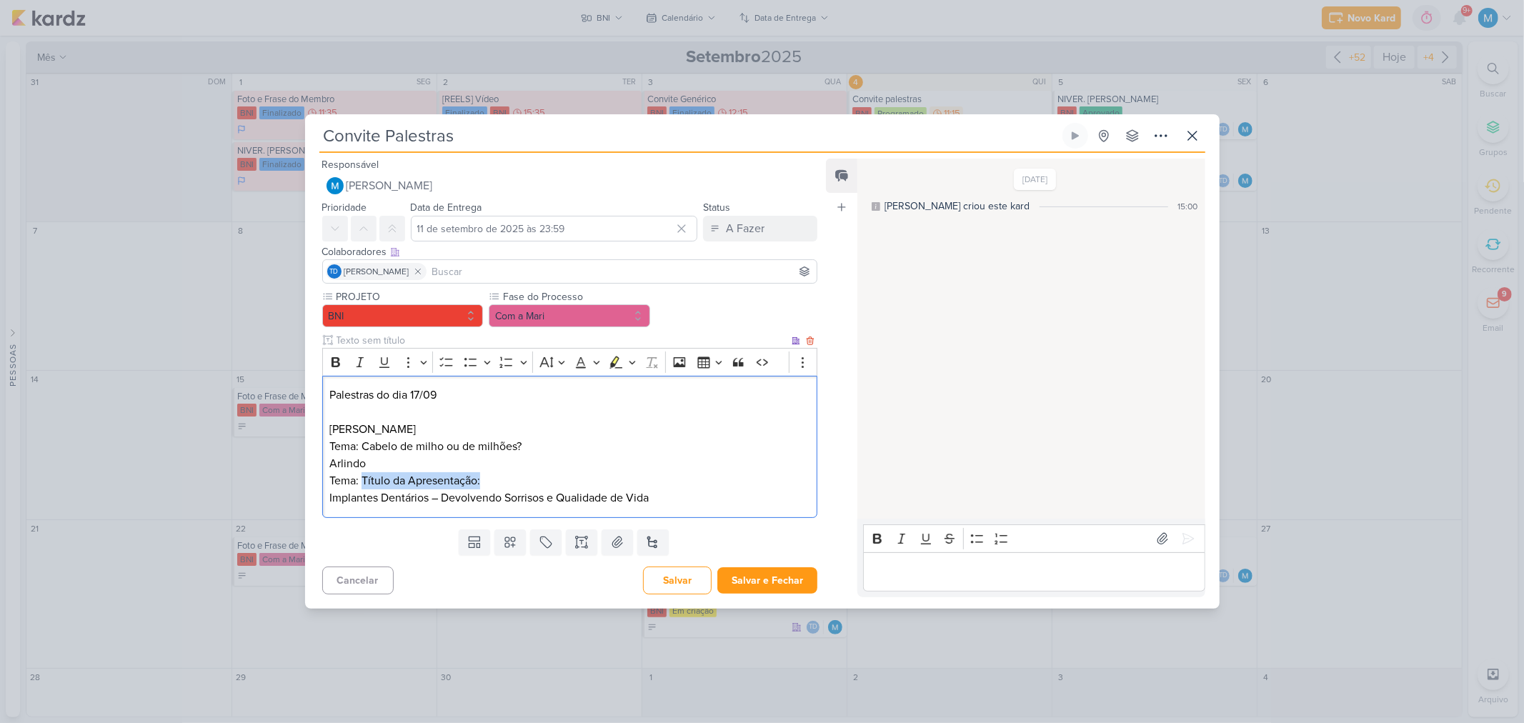
drag, startPoint x: 363, startPoint y: 482, endPoint x: 553, endPoint y: 479, distance: 190.1
click at [553, 479] on p "Tema: Título da Apresentação: Implantes Dentários – Devolvendo Sorrisos e Quali…" at bounding box center [569, 489] width 480 height 34
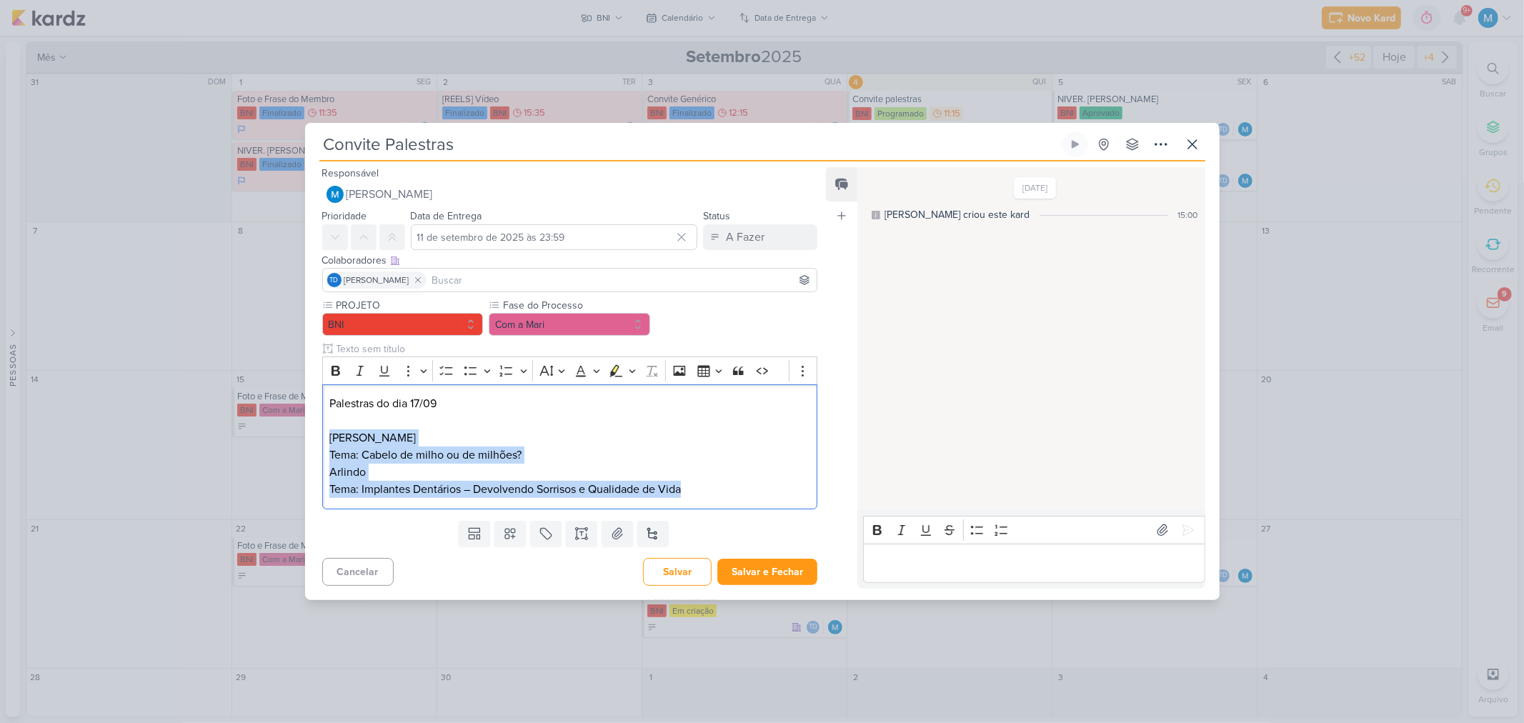
drag, startPoint x: 326, startPoint y: 436, endPoint x: 812, endPoint y: 509, distance: 491.2
click at [811, 511] on div "PROJETO BNI Fase do Processo" at bounding box center [564, 406] width 519 height 216
copy div "[PERSON_NAME] Tema: Cabelo de milho ou de milhões? Arlindo Tema: Implantes Dent…"
click at [559, 327] on button "Com a Mari" at bounding box center [569, 324] width 161 height 23
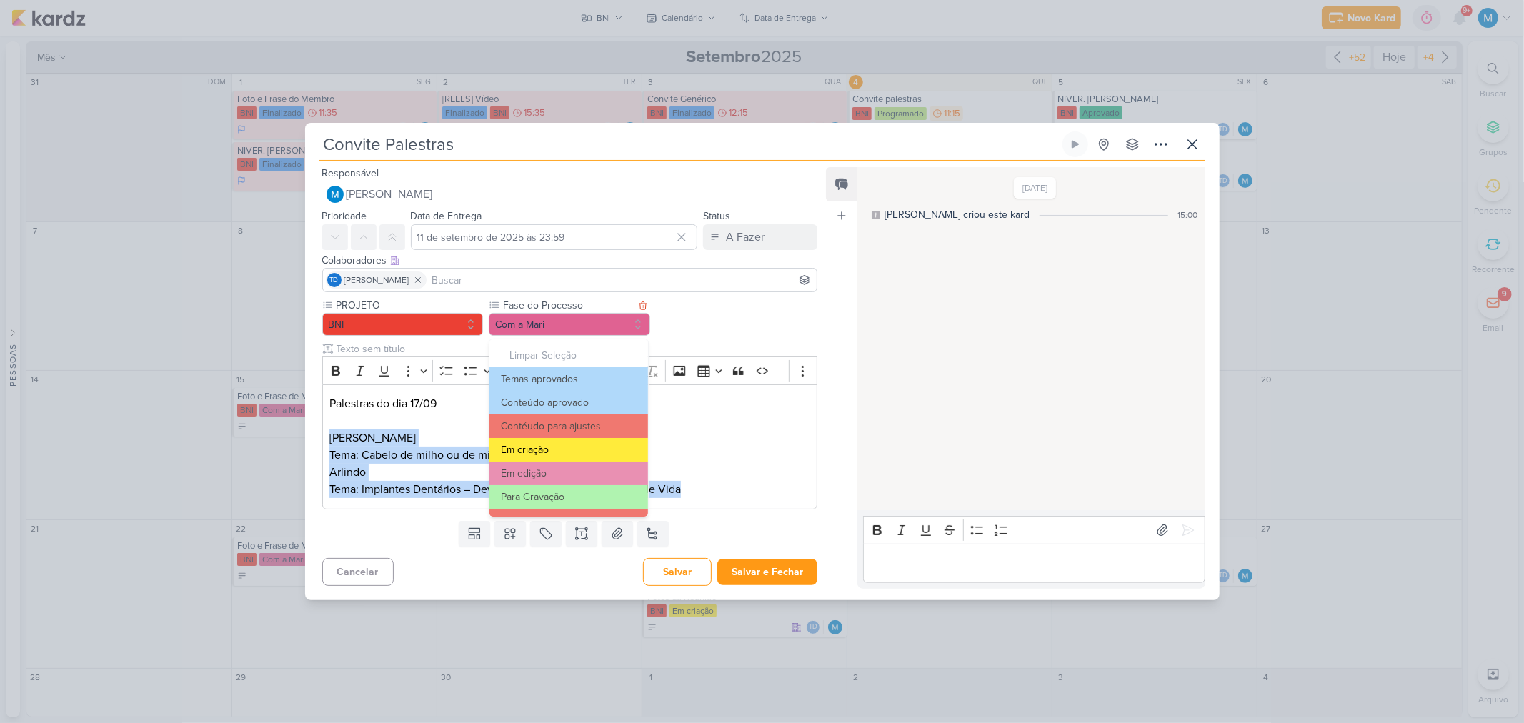
click at [563, 442] on button "Em criação" at bounding box center [568, 450] width 158 height 24
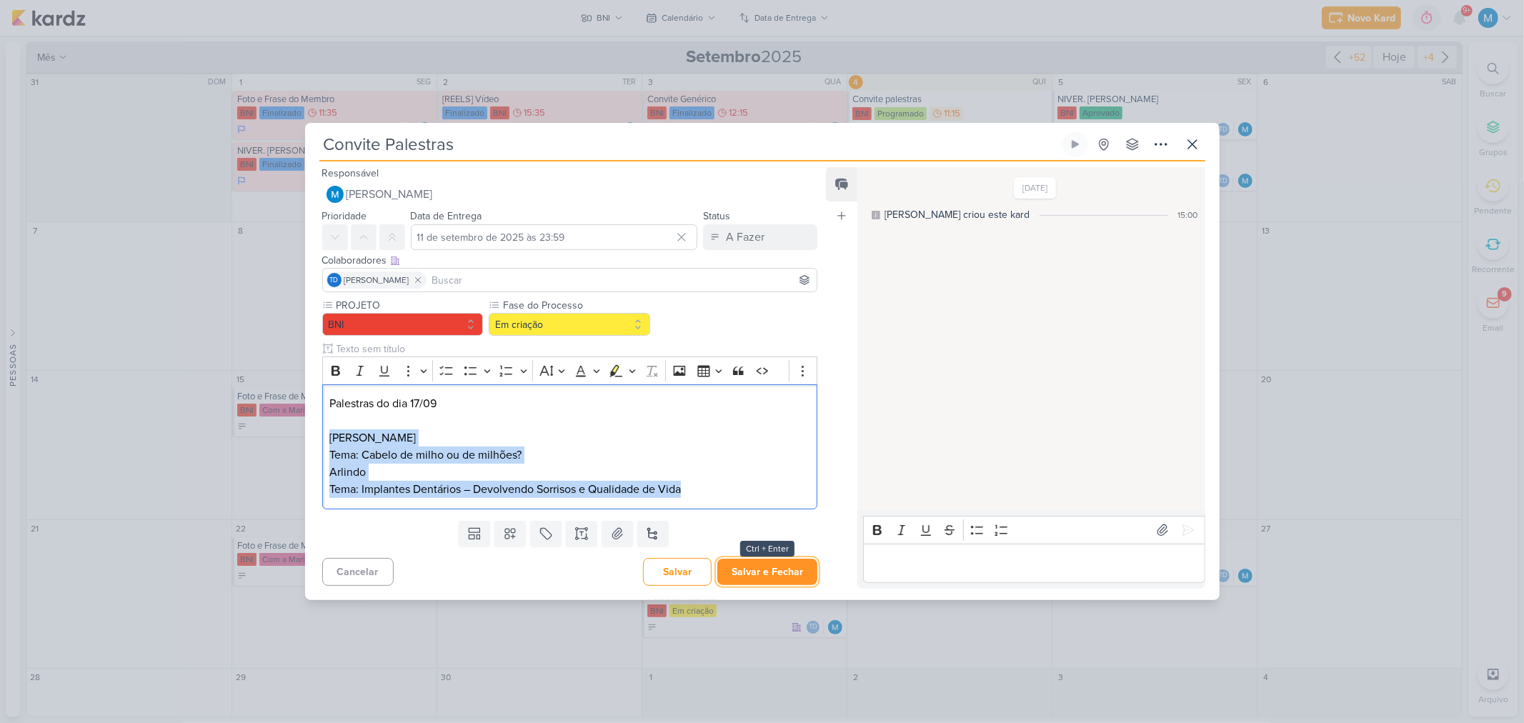
click at [787, 562] on button "Salvar e Fechar" at bounding box center [767, 572] width 100 height 26
